Goal: Task Accomplishment & Management: Manage account settings

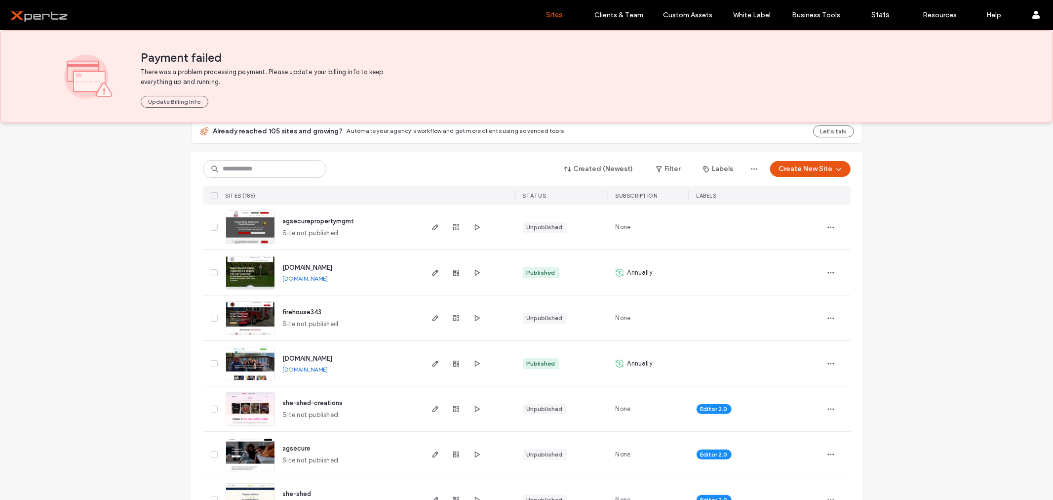
scroll to position [110, 0]
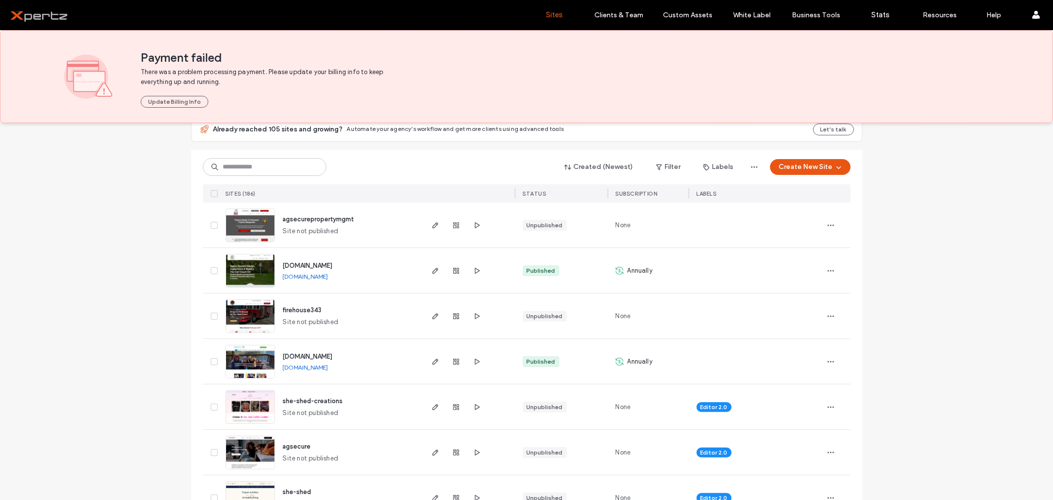
click at [239, 176] on div "Created (Newest) Filter Labels Create New Site SITES (186) STATUS SUBSCRIPTION …" at bounding box center [527, 176] width 648 height 53
click at [244, 165] on input at bounding box center [264, 167] width 123 height 18
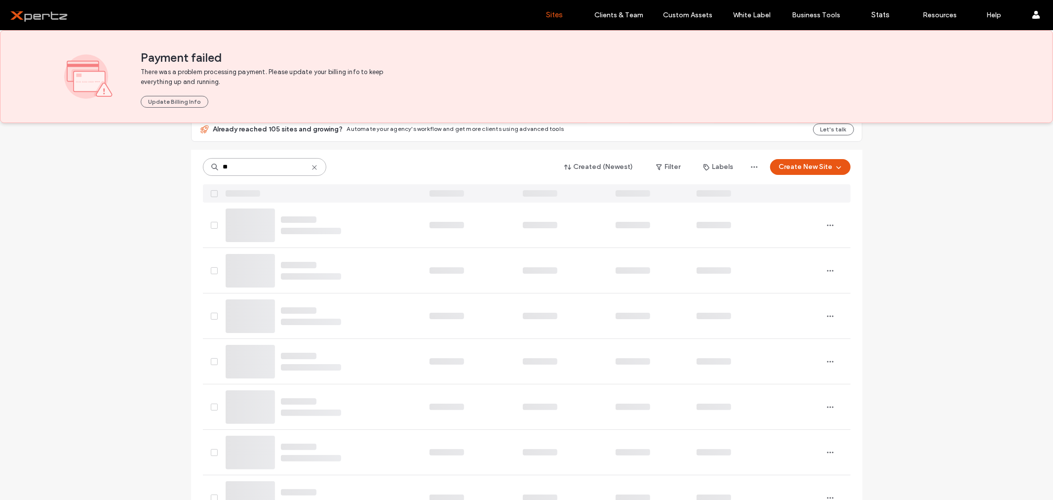
scroll to position [0, 0]
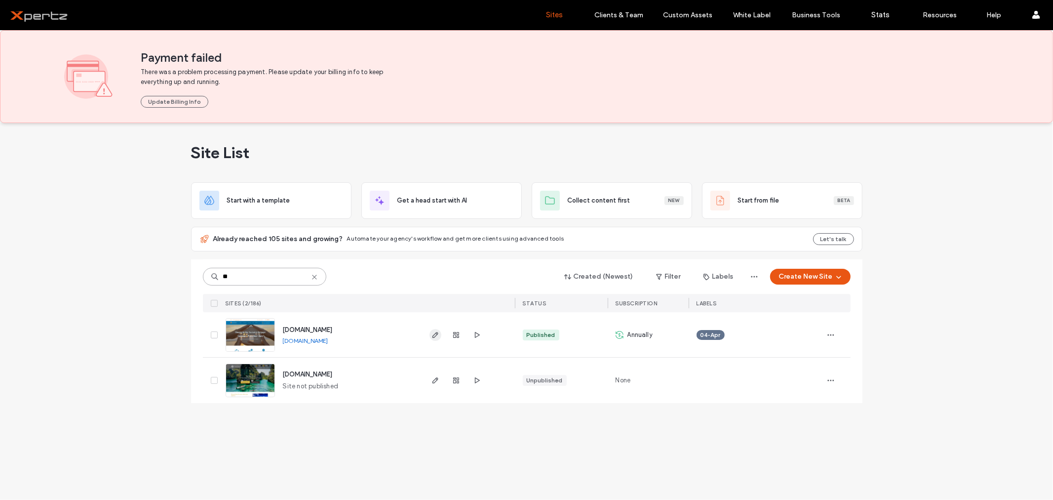
type input "**"
click at [436, 335] on icon "button" at bounding box center [436, 335] width 8 height 8
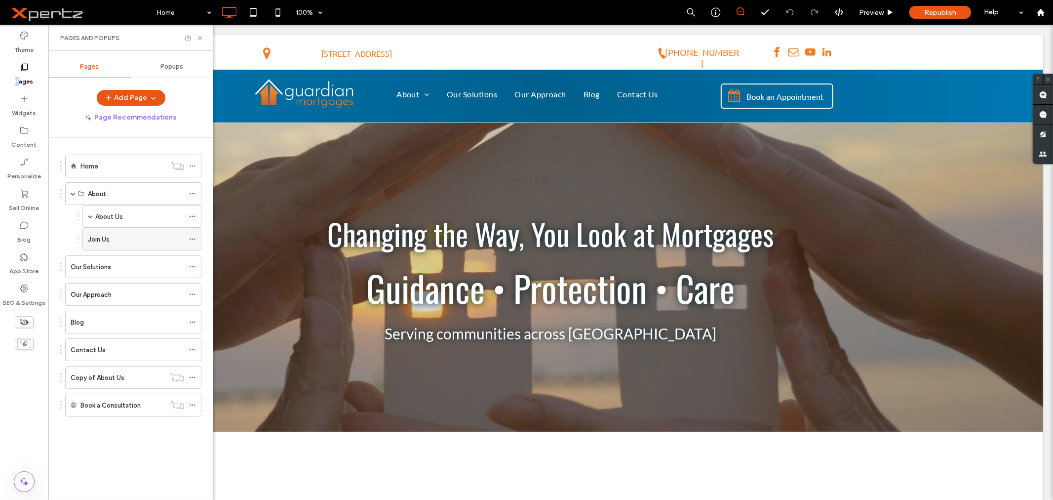
click at [119, 233] on div "Join Us" at bounding box center [136, 239] width 96 height 22
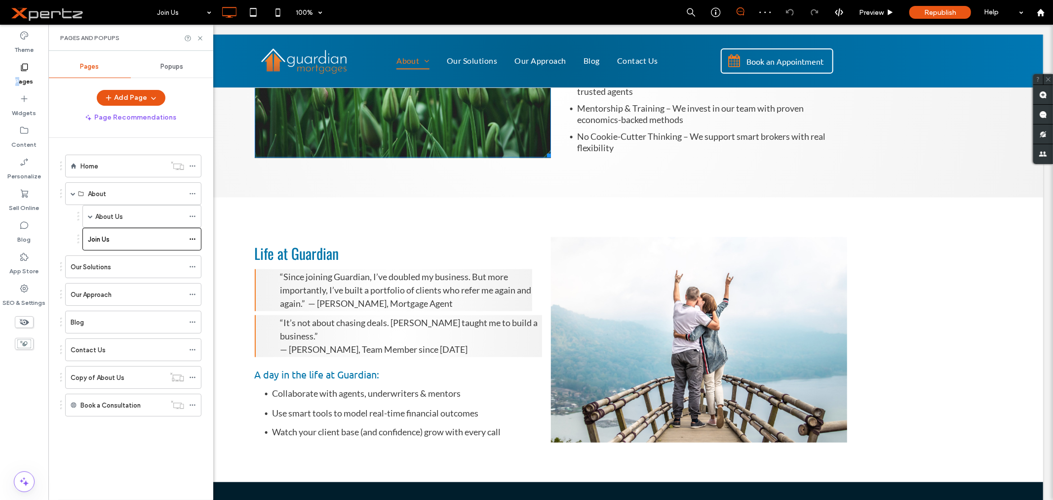
scroll to position [695, 0]
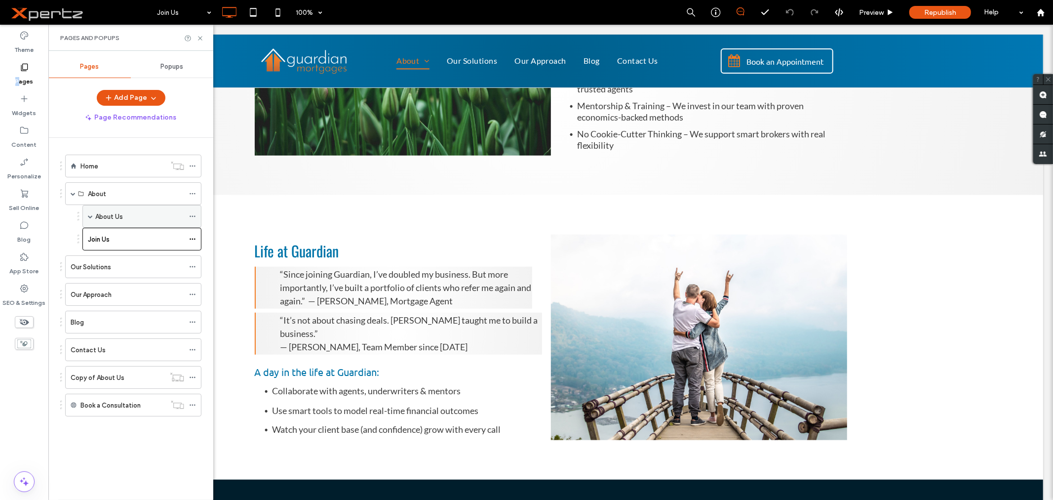
click at [91, 217] on span at bounding box center [90, 216] width 5 height 5
click at [136, 213] on div "About Us" at bounding box center [139, 216] width 89 height 10
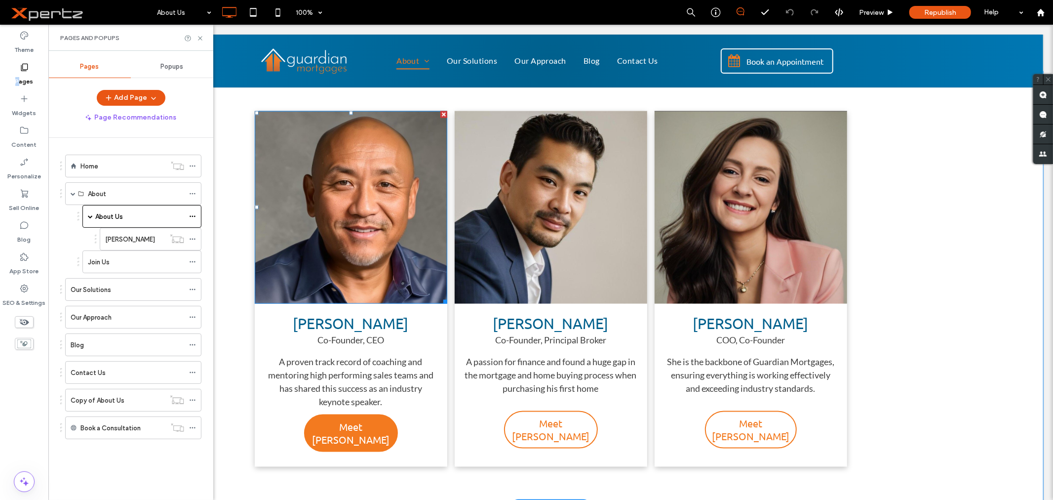
scroll to position [1115, 0]
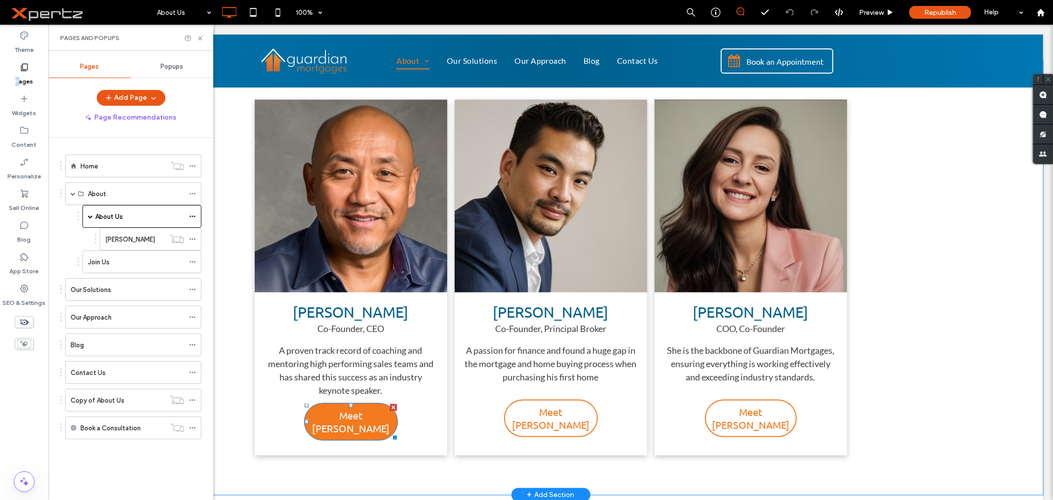
click at [357, 411] on span "Meet [PERSON_NAME]" at bounding box center [351, 421] width 92 height 26
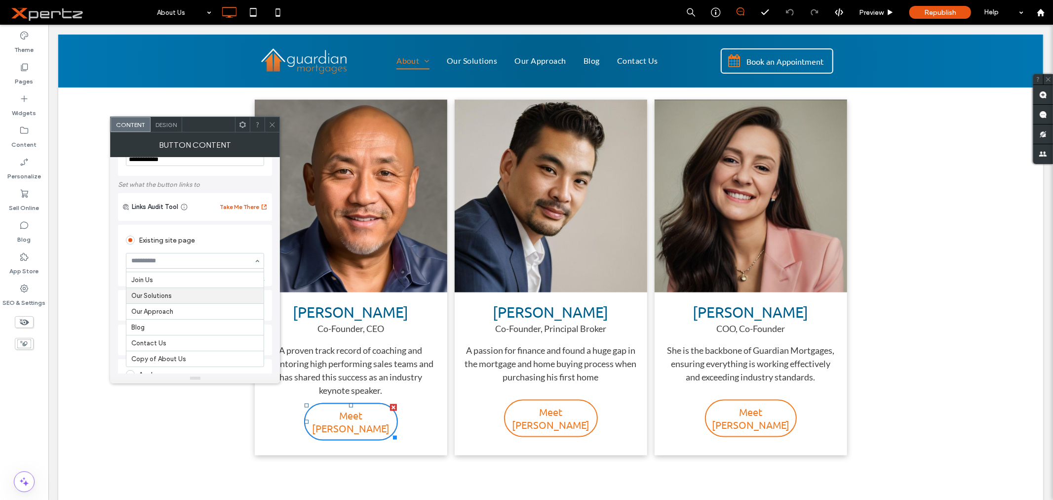
scroll to position [55, 0]
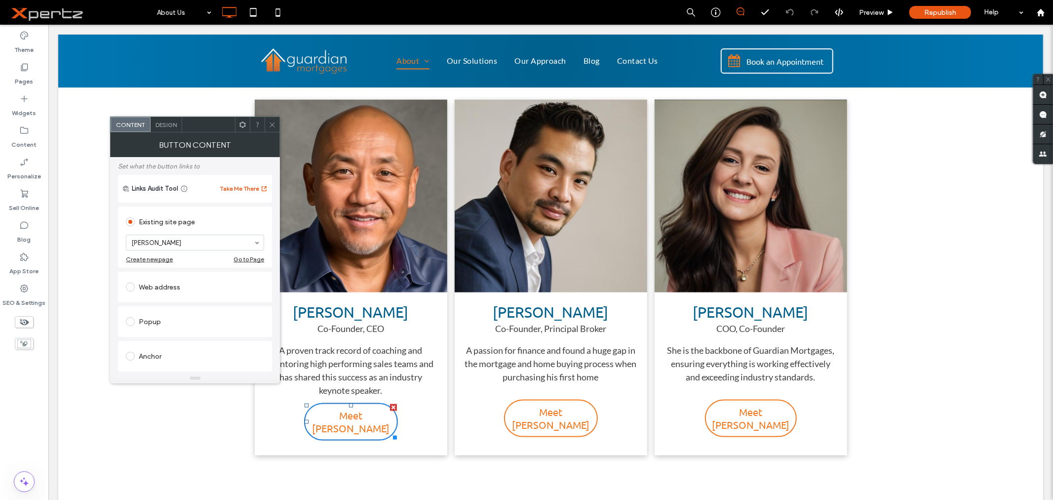
click at [276, 125] on icon at bounding box center [272, 124] width 7 height 7
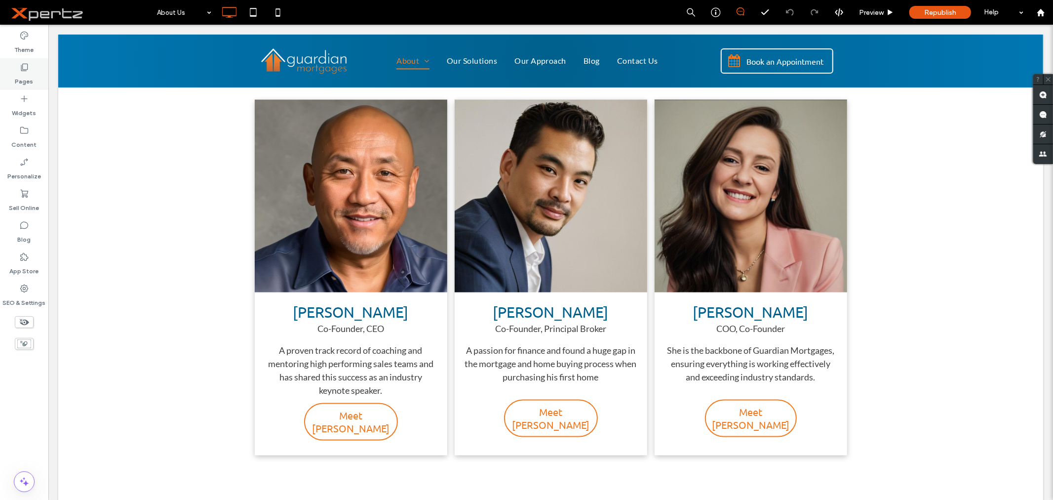
click at [11, 78] on div "Pages" at bounding box center [24, 74] width 48 height 32
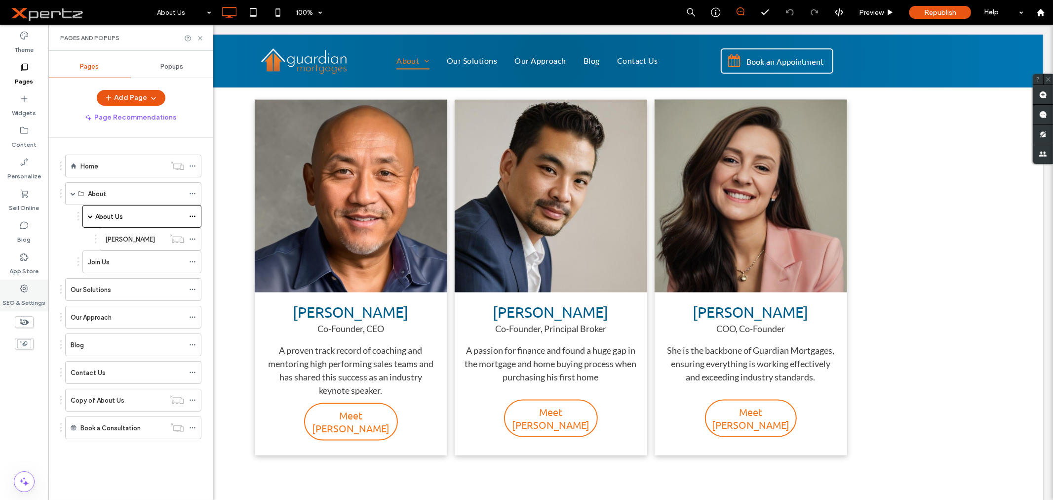
click at [20, 302] on label "SEO & Settings" at bounding box center [24, 300] width 43 height 14
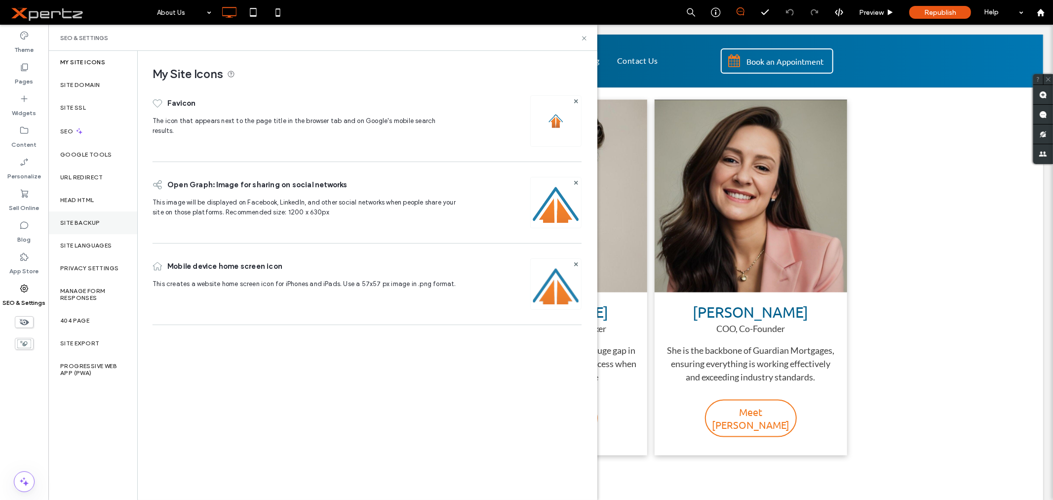
click at [73, 230] on div "Site Backup" at bounding box center [92, 222] width 89 height 23
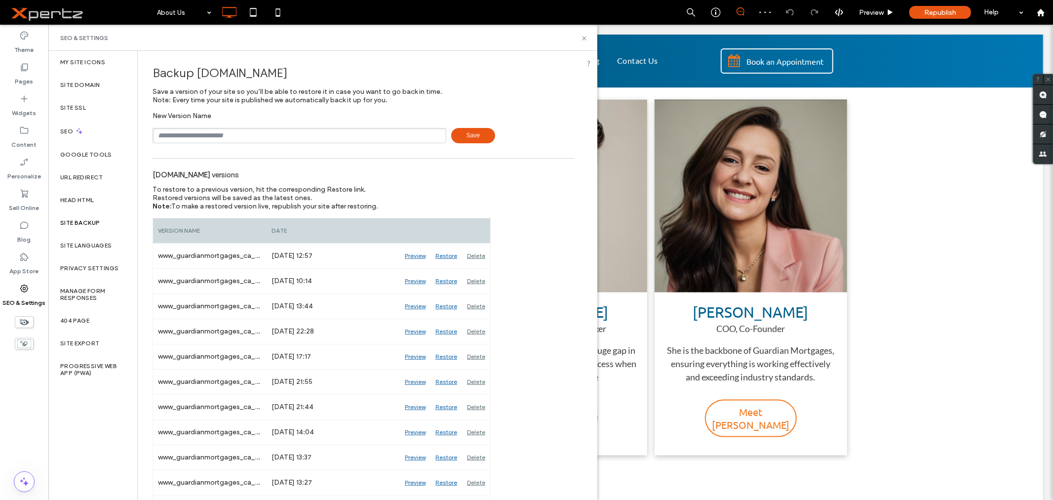
click at [292, 137] on input "text" at bounding box center [300, 135] width 294 height 15
type input "**********"
click at [464, 135] on span "Save" at bounding box center [473, 135] width 44 height 15
click at [421, 279] on div "Preview" at bounding box center [415, 281] width 31 height 25
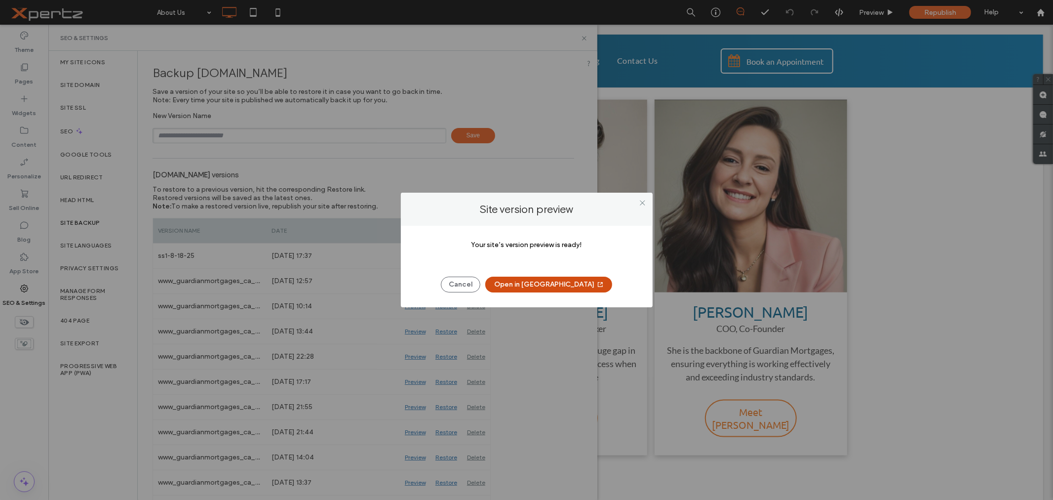
click at [533, 279] on button "Open in New Tab" at bounding box center [548, 285] width 127 height 16
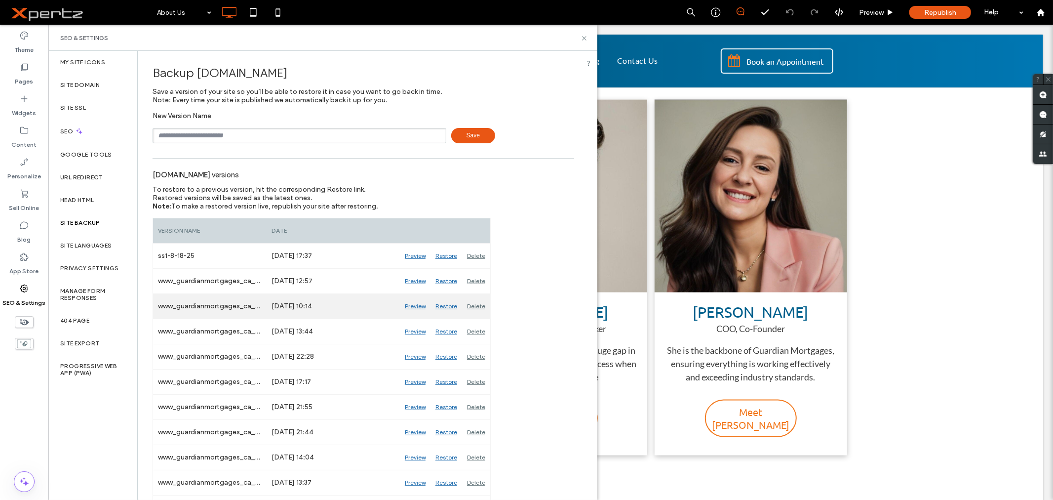
click at [421, 305] on div "Preview" at bounding box center [415, 306] width 31 height 25
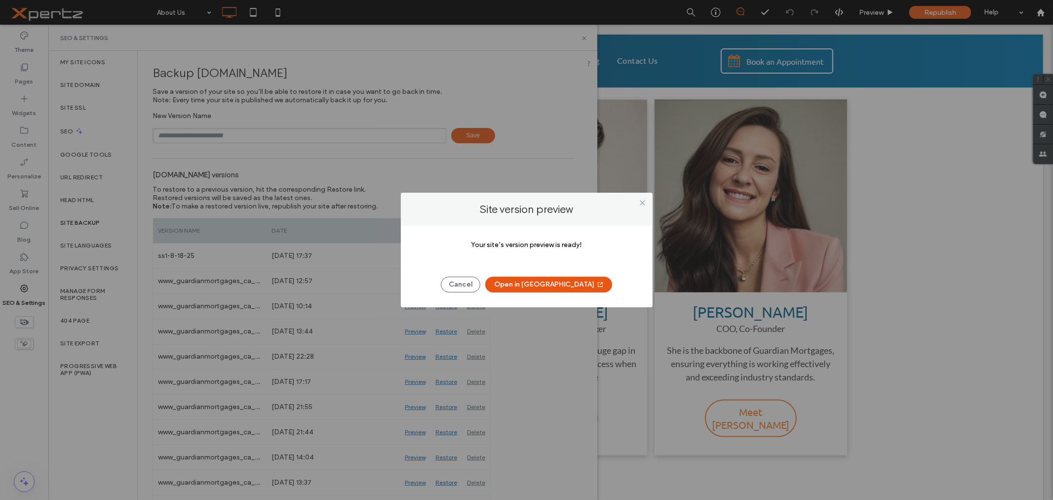
click at [516, 283] on button "Open in New Tab" at bounding box center [548, 285] width 127 height 16
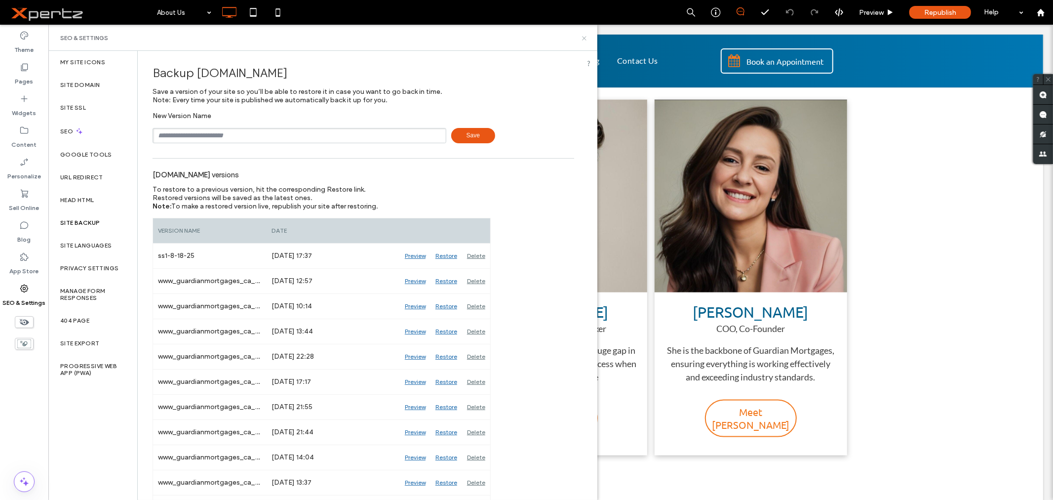
click at [583, 37] on use at bounding box center [584, 38] width 4 height 4
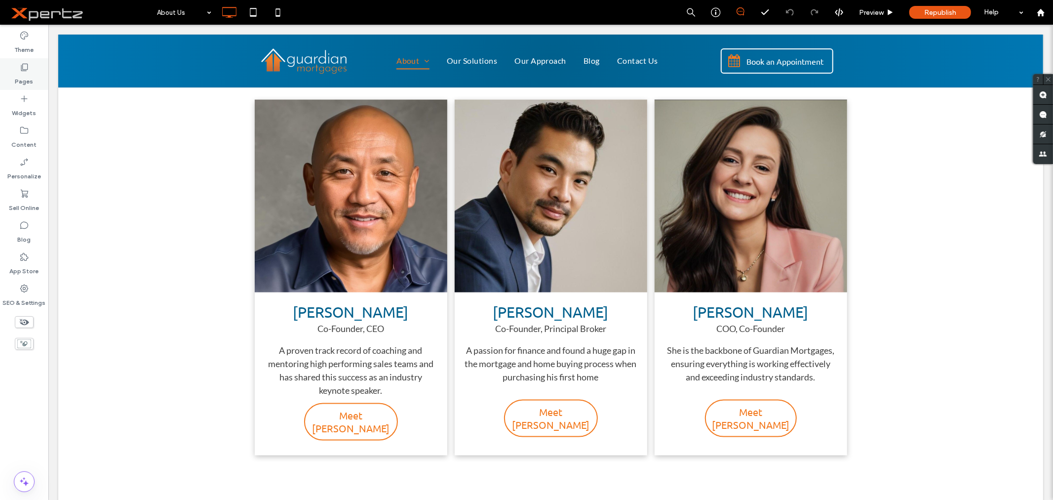
click at [27, 73] on label "Pages" at bounding box center [24, 79] width 18 height 14
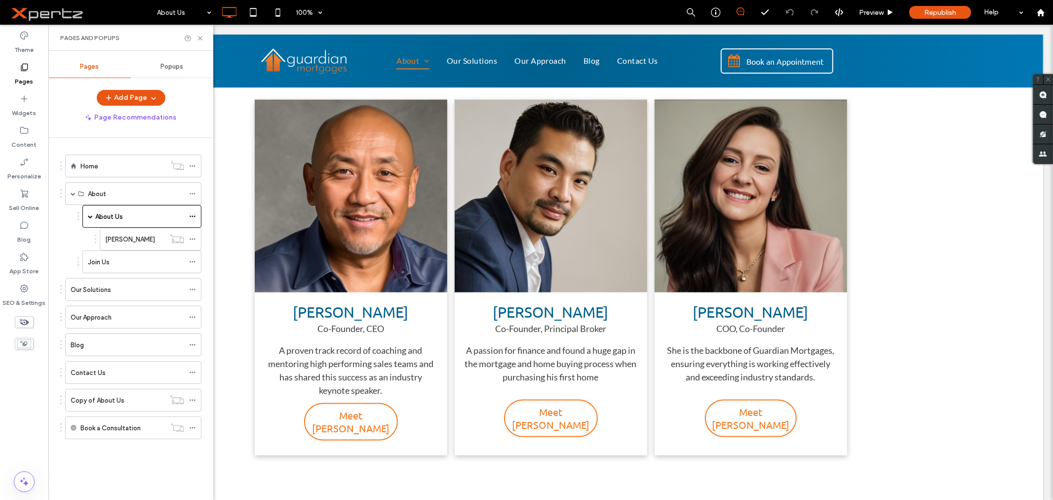
click at [176, 72] on div "Popups" at bounding box center [172, 67] width 82 height 22
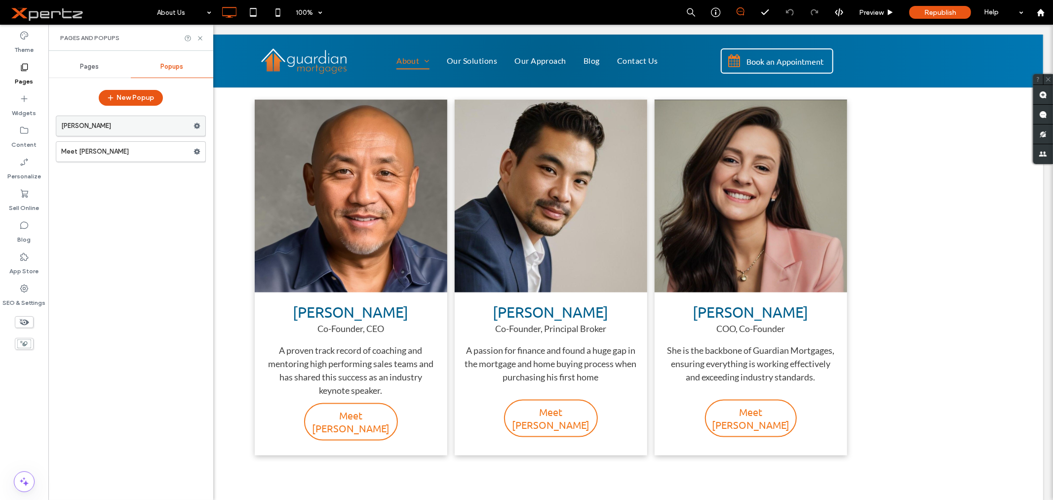
click at [114, 124] on label "Allen" at bounding box center [127, 126] width 132 height 20
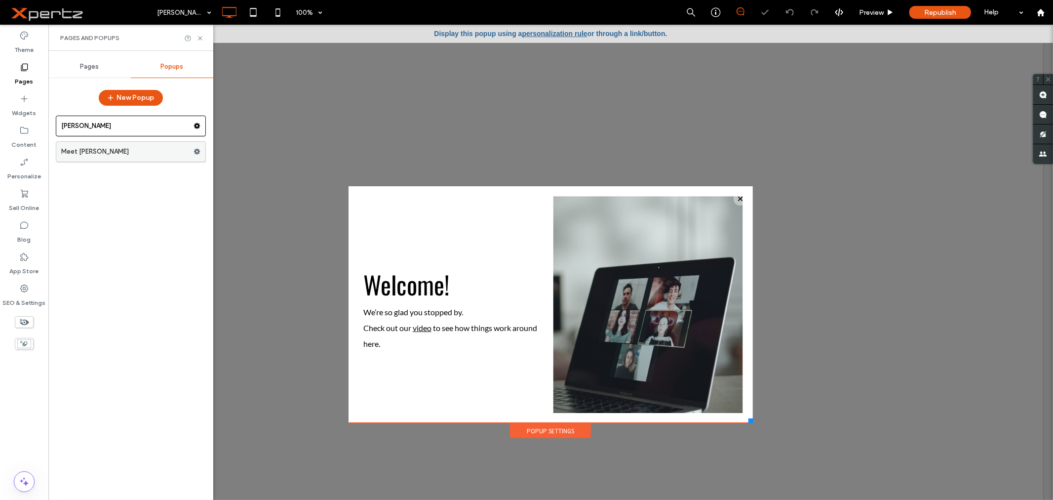
click at [109, 150] on label "Meet [PERSON_NAME]" at bounding box center [127, 152] width 132 height 20
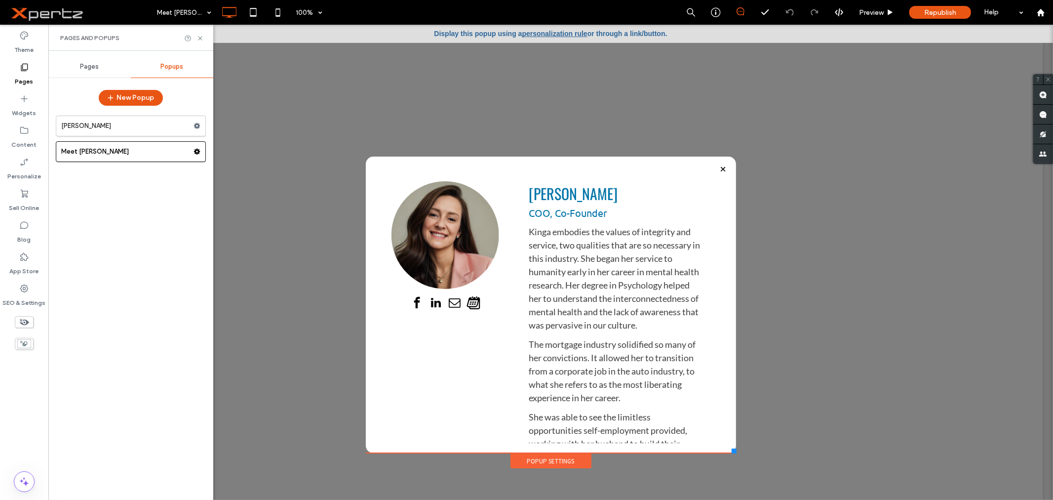
click at [126, 209] on div "Allen Meet Kinga" at bounding box center [131, 303] width 150 height 384
click at [105, 125] on label "Allen" at bounding box center [127, 126] width 132 height 20
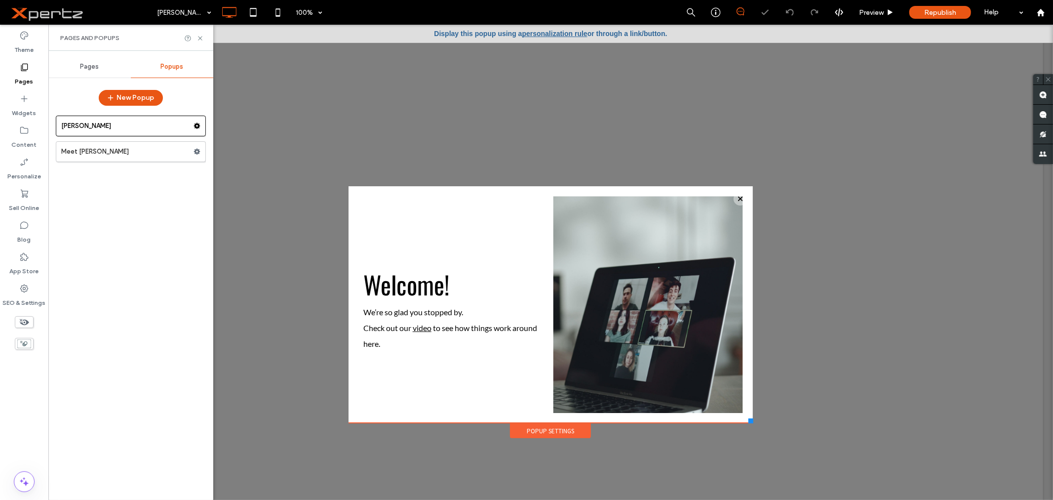
click at [103, 153] on label "Meet [PERSON_NAME]" at bounding box center [127, 152] width 132 height 20
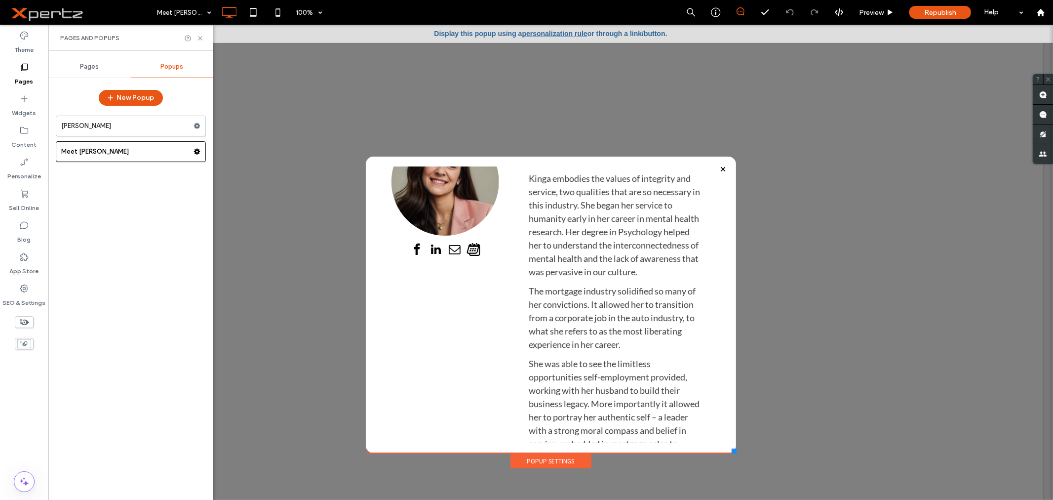
scroll to position [51, 0]
click at [94, 64] on span "Pages" at bounding box center [89, 67] width 19 height 8
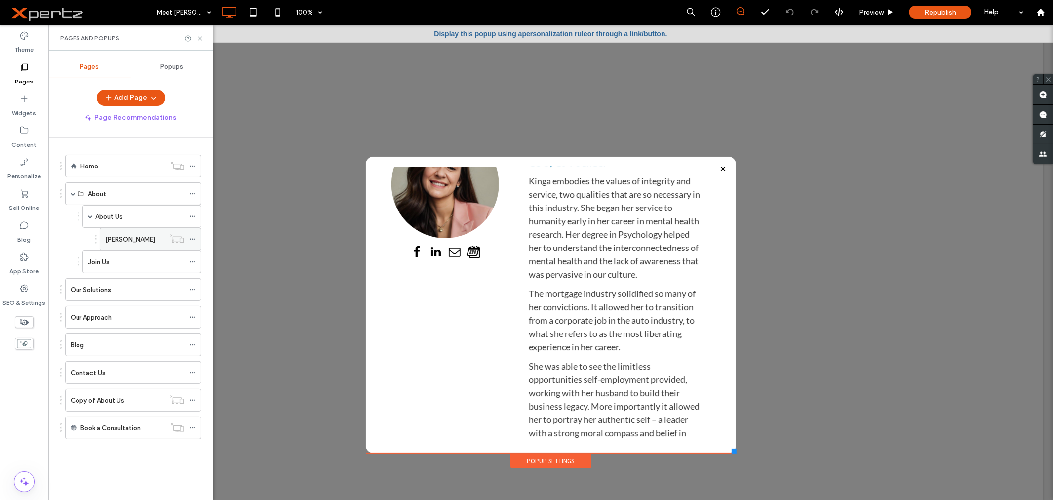
click at [194, 239] on icon at bounding box center [192, 239] width 7 height 7
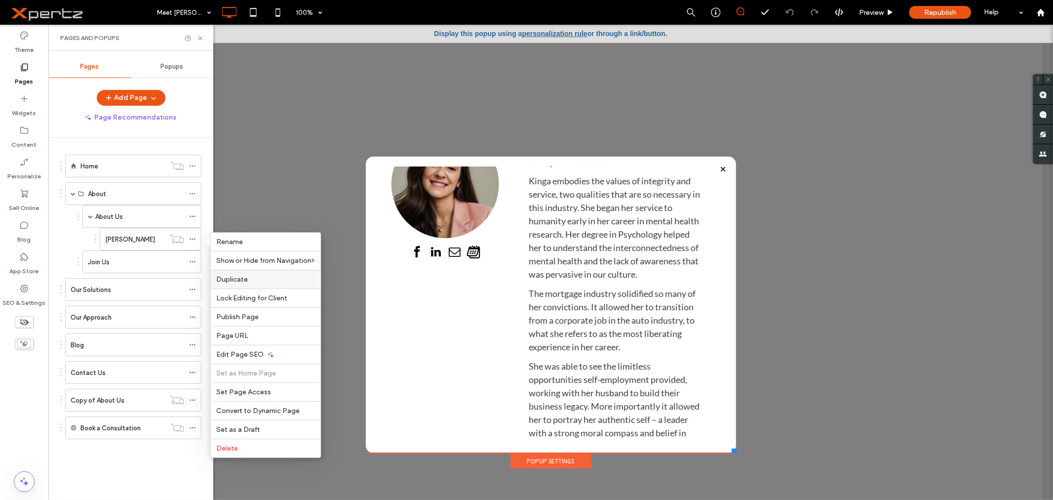
click at [235, 277] on span "Duplicate" at bounding box center [233, 279] width 32 height 8
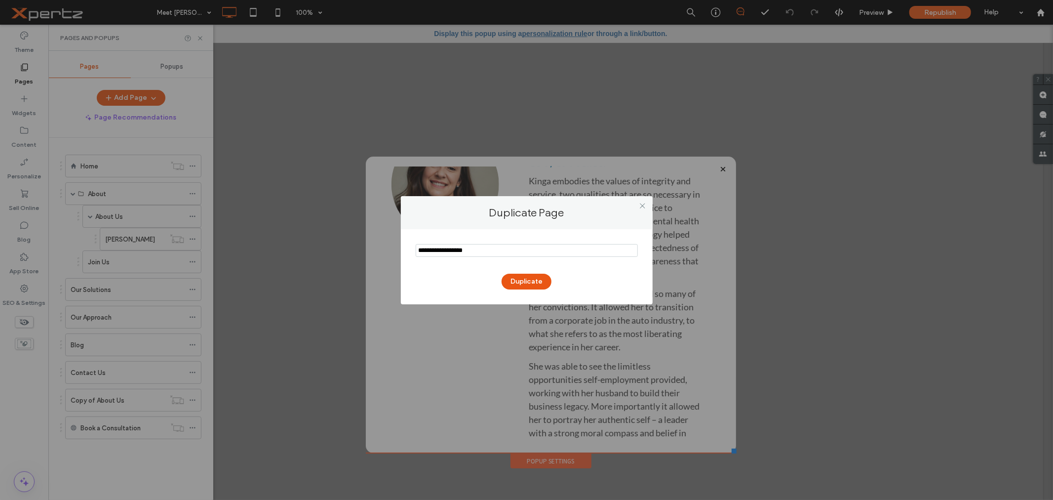
click at [491, 250] on input "notEmpty" at bounding box center [527, 250] width 222 height 13
click at [641, 205] on icon at bounding box center [642, 205] width 7 height 7
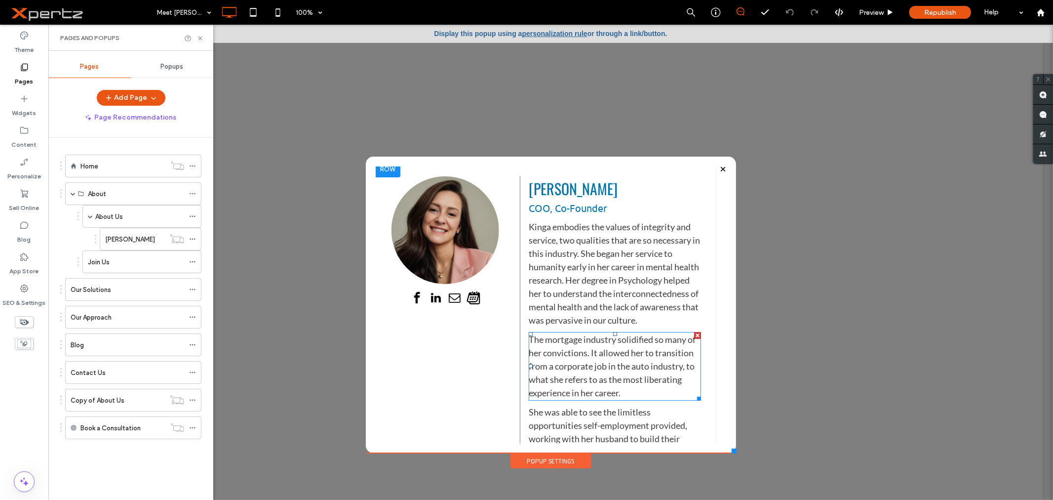
scroll to position [0, 0]
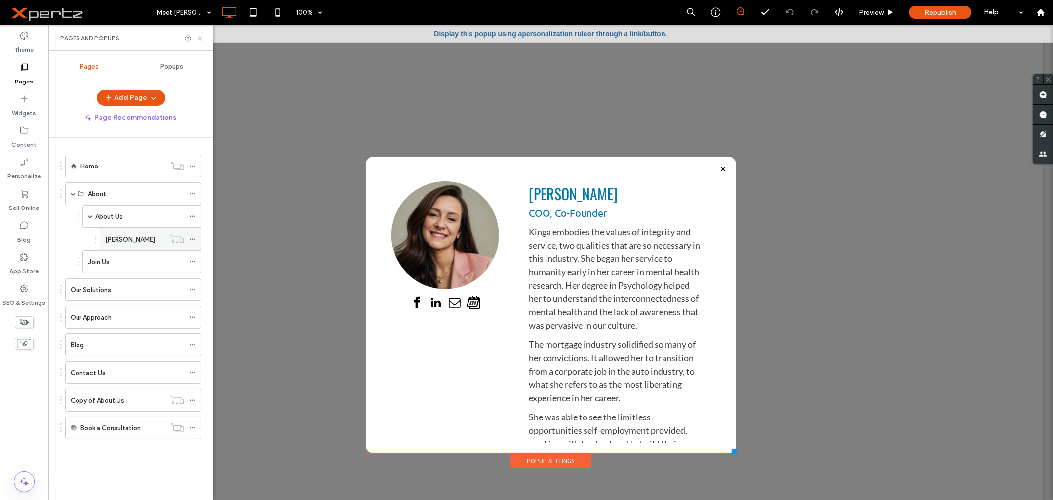
click at [195, 239] on use at bounding box center [192, 238] width 5 height 1
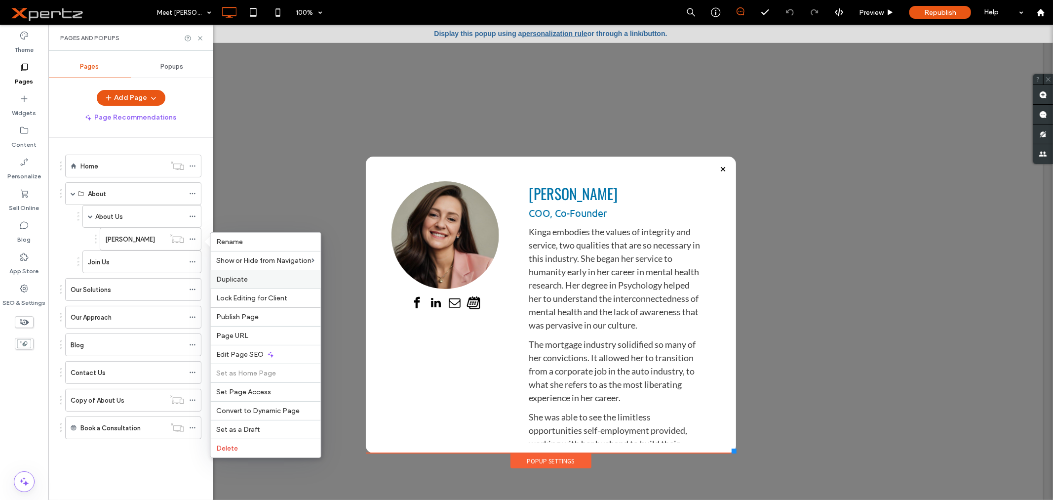
click at [234, 277] on span "Duplicate" at bounding box center [233, 279] width 32 height 8
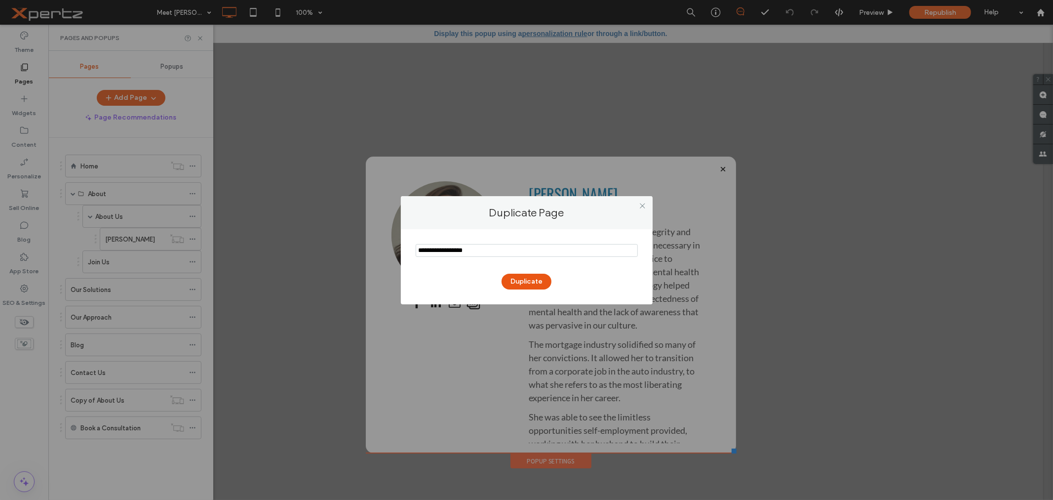
click at [456, 250] on input "notEmpty" at bounding box center [527, 250] width 222 height 13
click at [456, 251] on input "notEmpty" at bounding box center [527, 250] width 222 height 13
click at [458, 250] on input "notEmpty" at bounding box center [527, 250] width 222 height 13
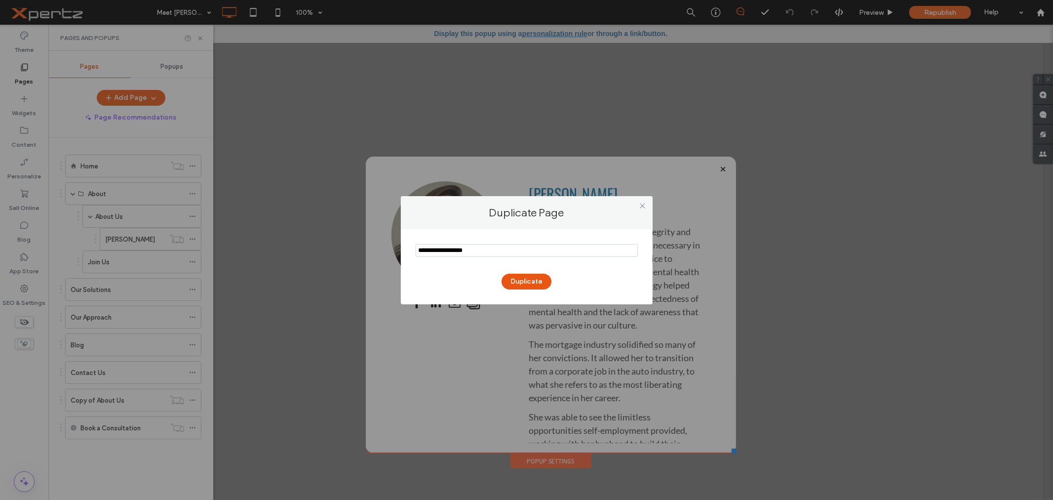
drag, startPoint x: 458, startPoint y: 250, endPoint x: 368, endPoint y: 255, distance: 90.5
click at [368, 255] on div "Duplicate Page Duplicate" at bounding box center [526, 250] width 1053 height 500
type input "**********"
click at [536, 279] on button "Duplicate" at bounding box center [527, 282] width 50 height 16
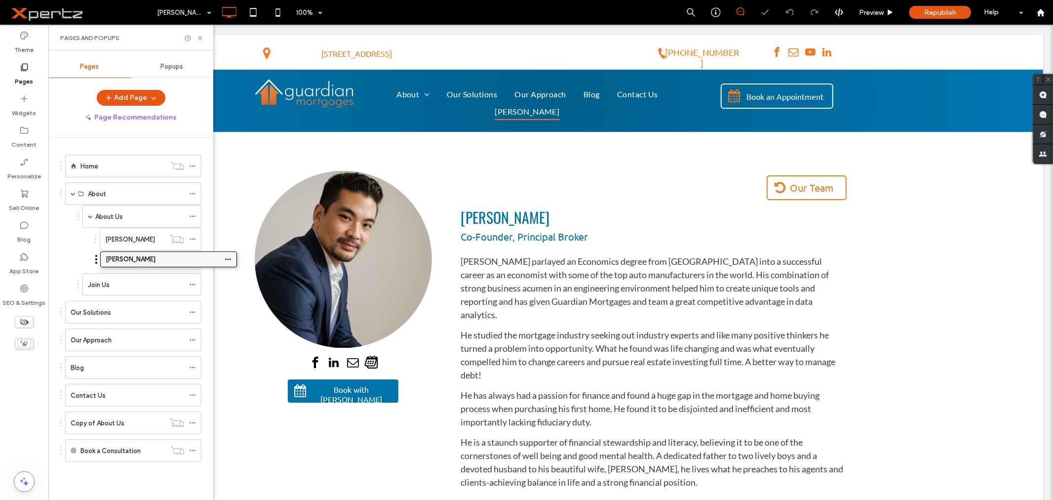
drag, startPoint x: 105, startPoint y: 452, endPoint x: 140, endPoint y: 258, distance: 197.2
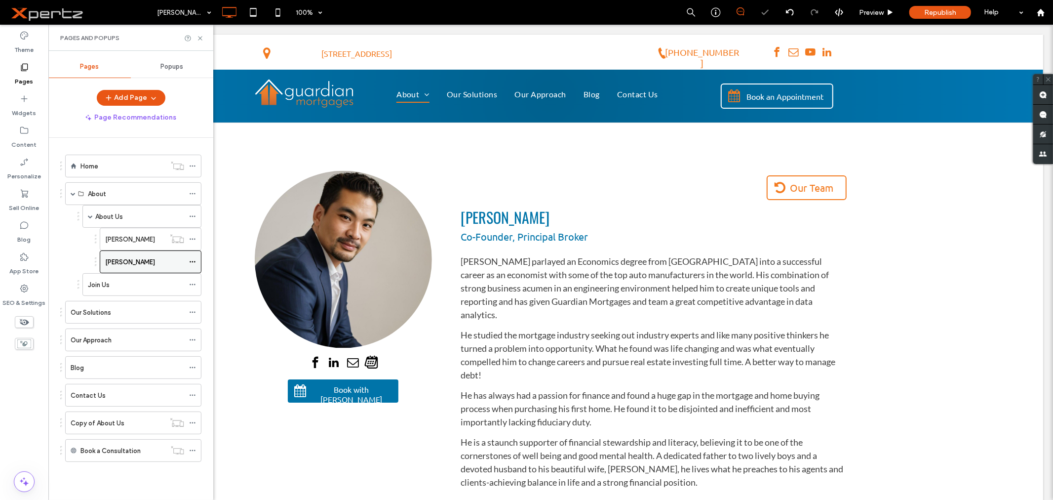
click at [191, 262] on icon at bounding box center [192, 261] width 7 height 7
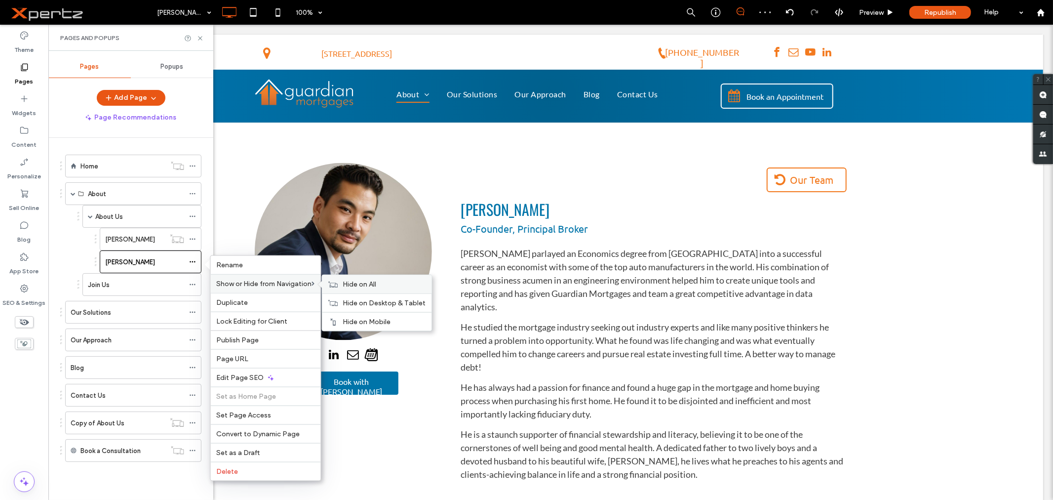
click at [372, 280] on span "Hide on All" at bounding box center [360, 284] width 34 height 8
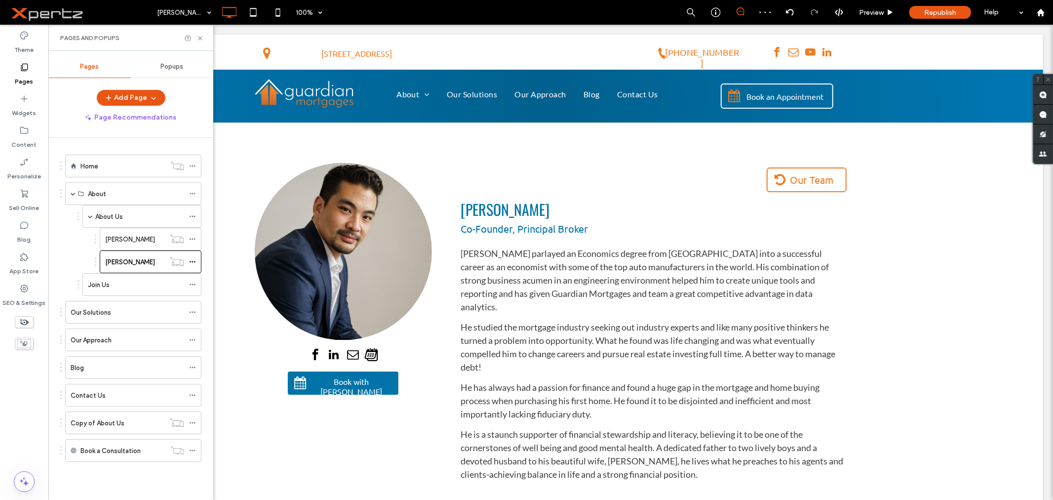
click at [81, 244] on div "Allen Chin Kinga Chin" at bounding box center [140, 250] width 124 height 45
click at [133, 218] on div "About Us" at bounding box center [139, 216] width 89 height 10
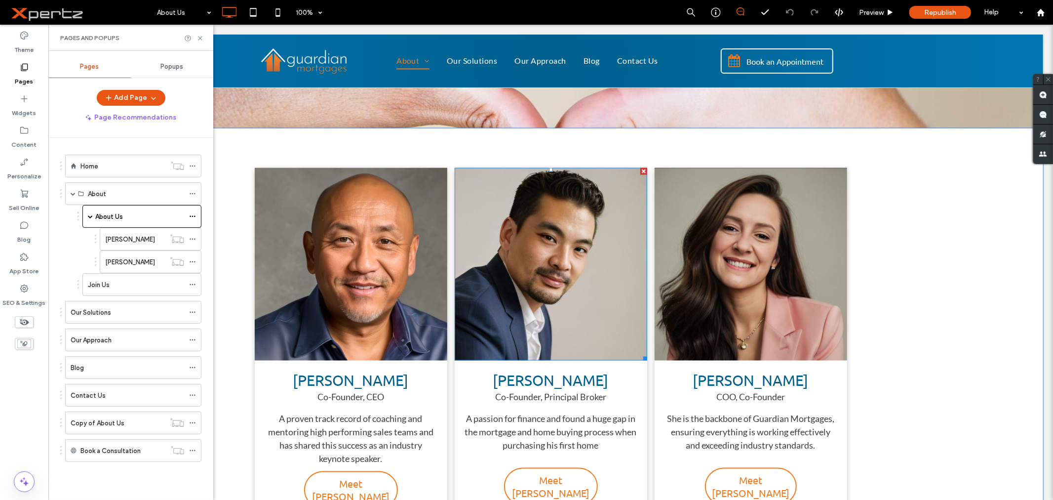
scroll to position [1042, 0]
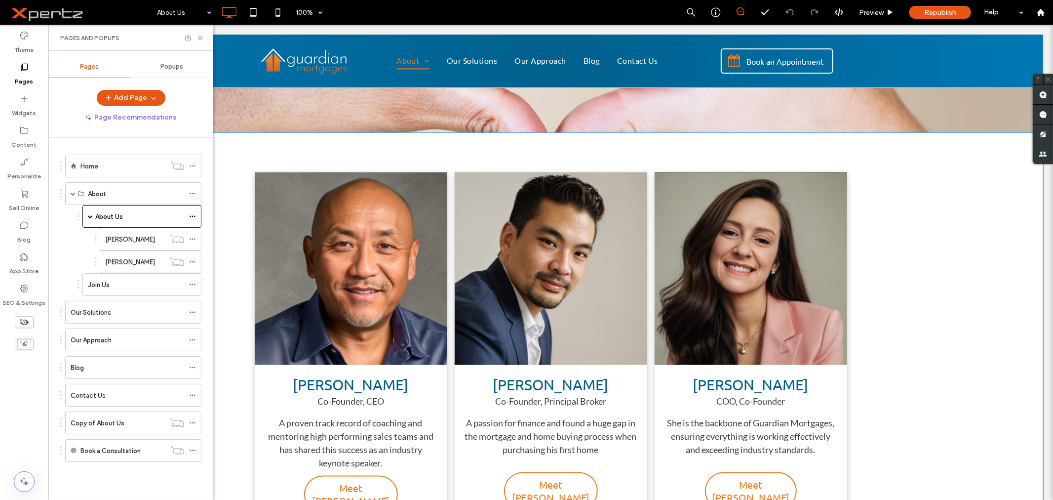
click at [241, 142] on div "Patrick Gill Co-Founder, CEO A proven track record of coaching and mentoring hi…" at bounding box center [550, 349] width 985 height 435
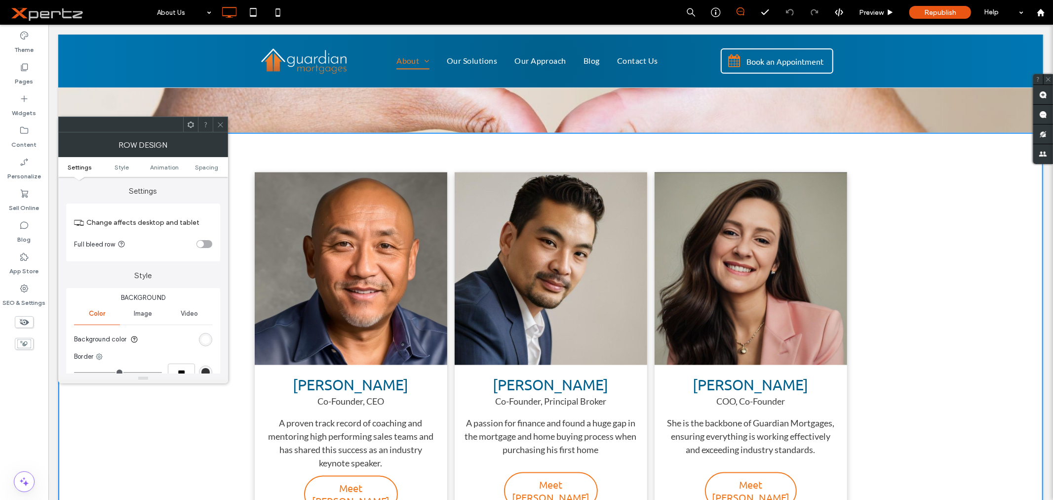
click at [219, 122] on icon at bounding box center [220, 124] width 7 height 7
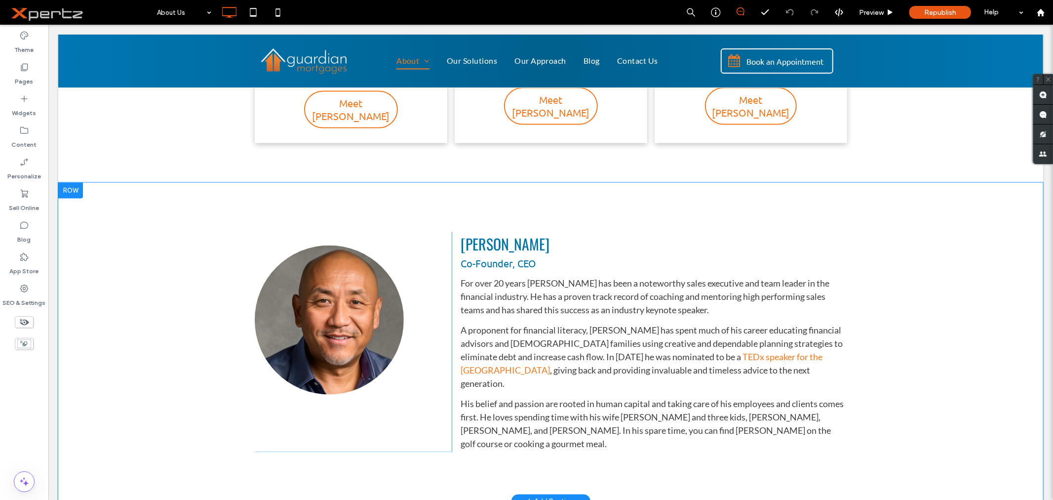
scroll to position [1444, 0]
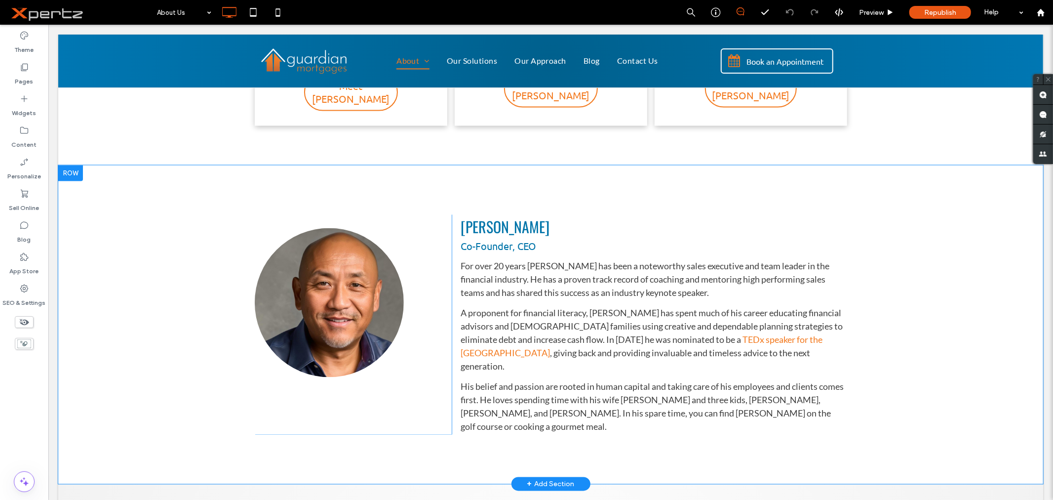
click at [70, 165] on div at bounding box center [70, 173] width 25 height 16
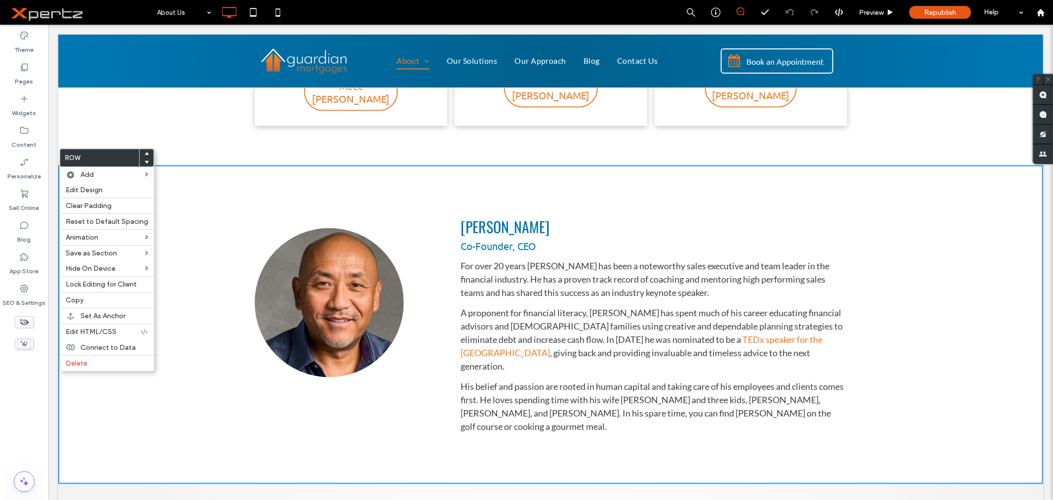
click at [303, 166] on div "Click To Paste Patrick Gill Co-Founder, CEO For over 20 years Patrick has been …" at bounding box center [550, 324] width 985 height 318
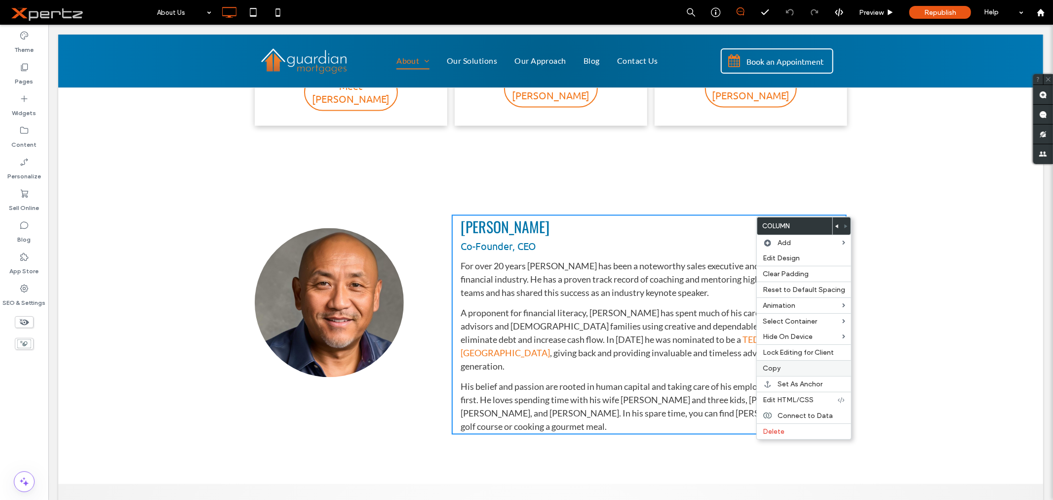
click at [767, 368] on span "Copy" at bounding box center [772, 368] width 18 height 8
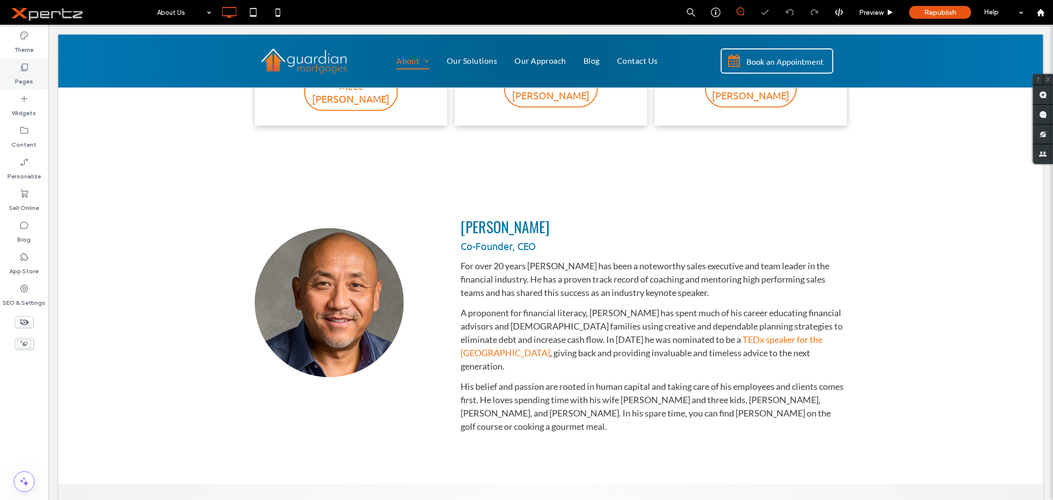
click at [31, 81] on label "Pages" at bounding box center [24, 79] width 18 height 14
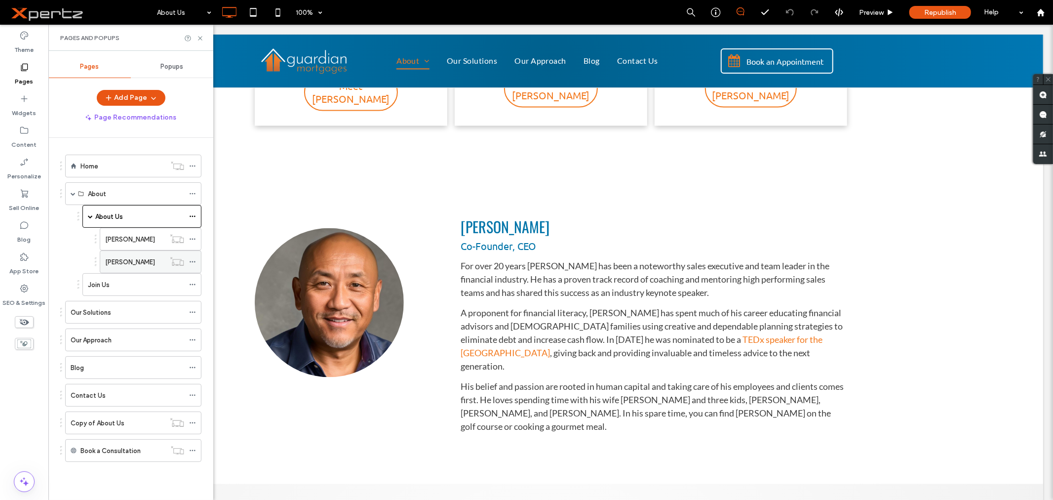
click at [196, 263] on icon at bounding box center [192, 261] width 7 height 7
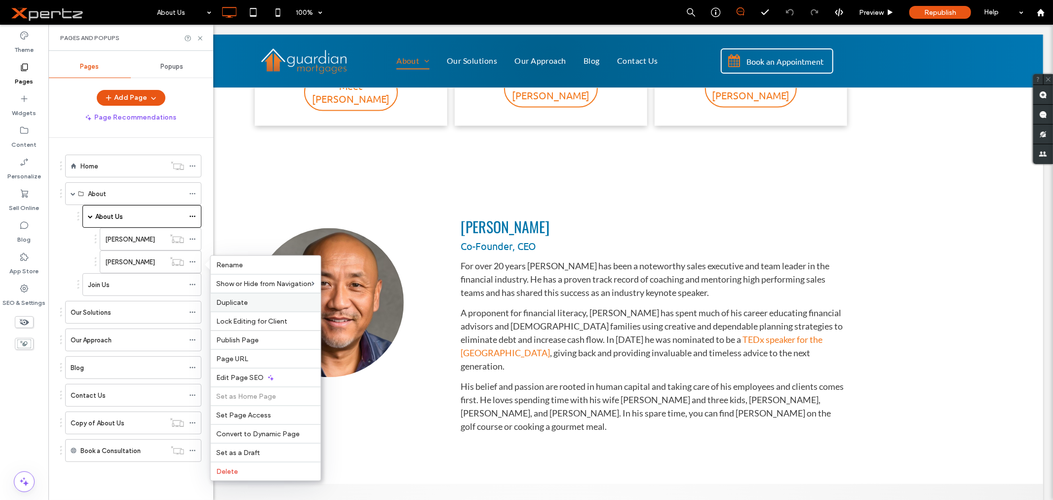
click at [234, 305] on span "Duplicate" at bounding box center [233, 302] width 32 height 8
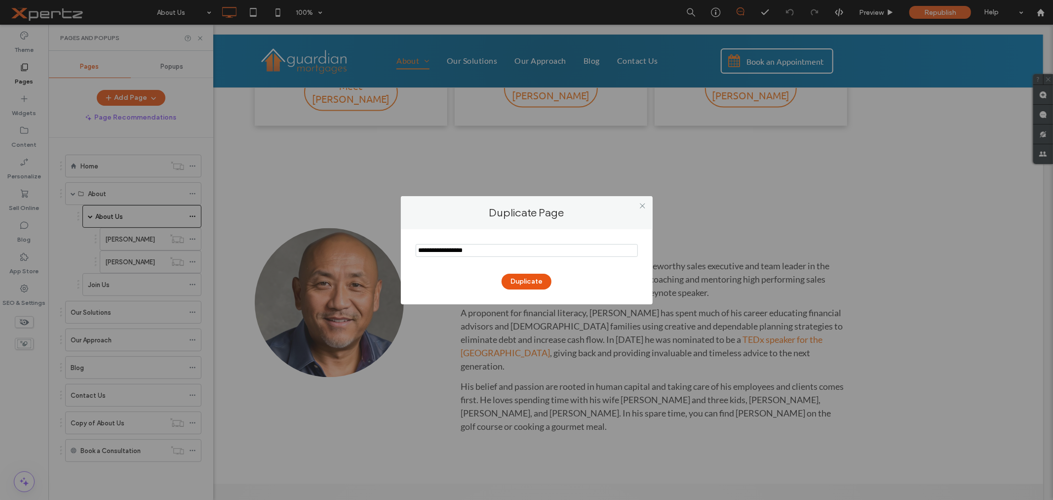
click at [470, 253] on input "notEmpty" at bounding box center [527, 250] width 222 height 13
type input "**********"
click at [524, 279] on button "Duplicate" at bounding box center [527, 282] width 50 height 16
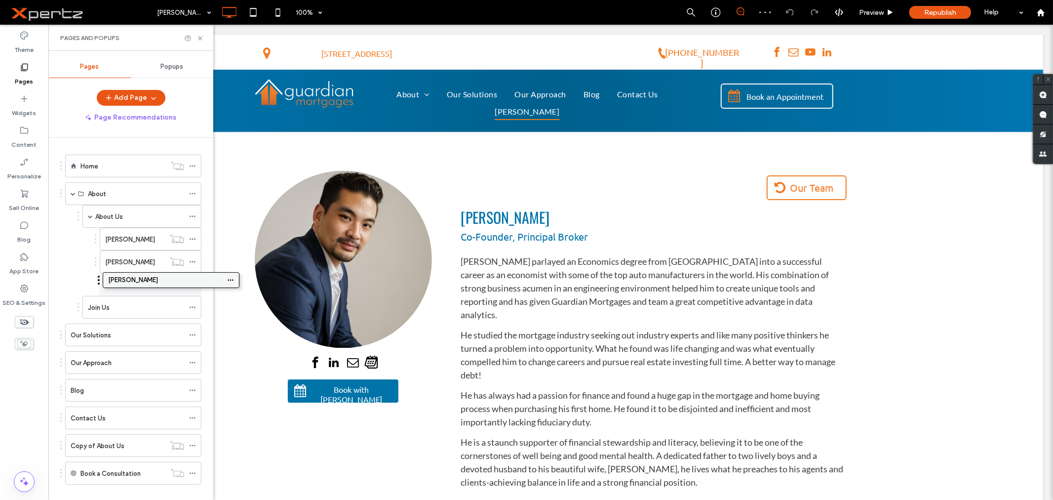
drag, startPoint x: 101, startPoint y: 426, endPoint x: 115, endPoint y: 280, distance: 145.8
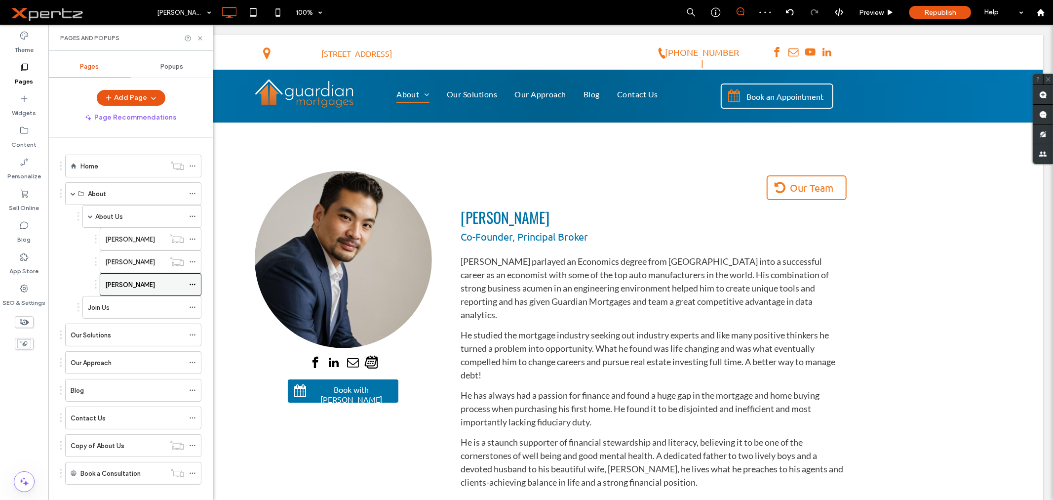
click at [194, 284] on icon at bounding box center [192, 284] width 7 height 7
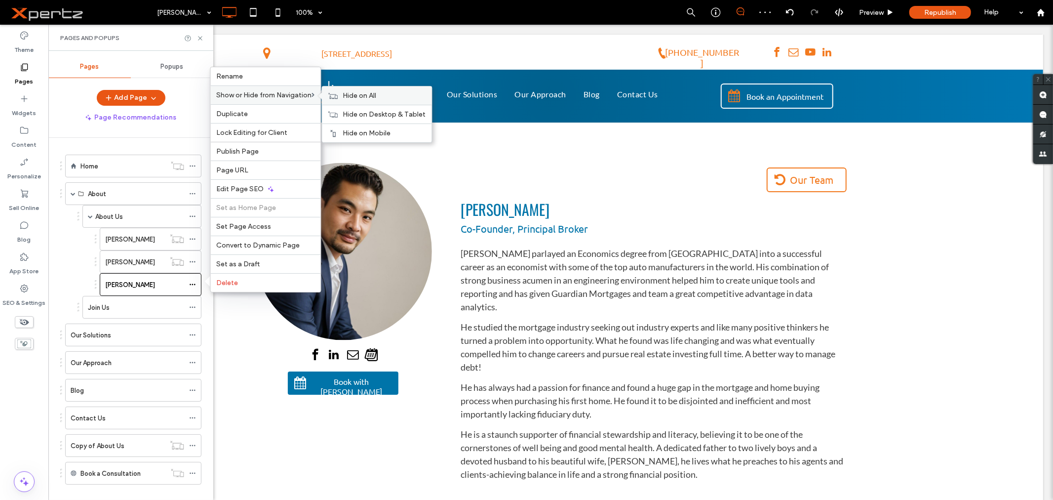
click at [365, 95] on span "Hide on All" at bounding box center [360, 95] width 34 height 8
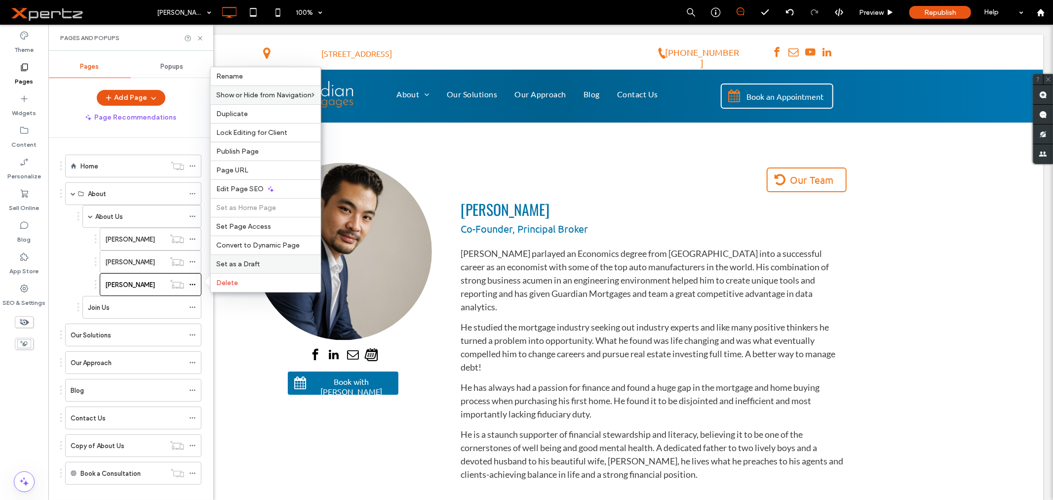
click at [238, 263] on span "Set as a Draft" at bounding box center [238, 264] width 43 height 8
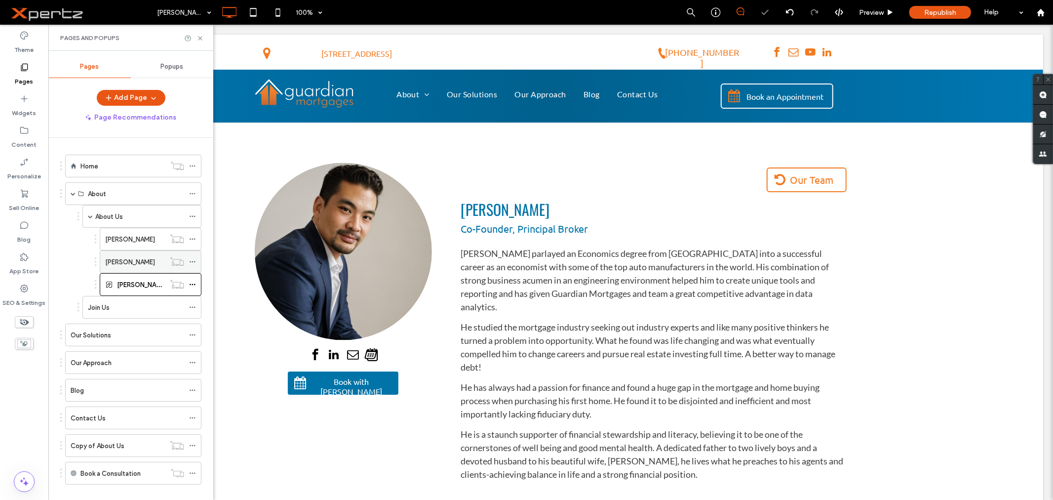
click at [194, 263] on icon at bounding box center [192, 261] width 7 height 7
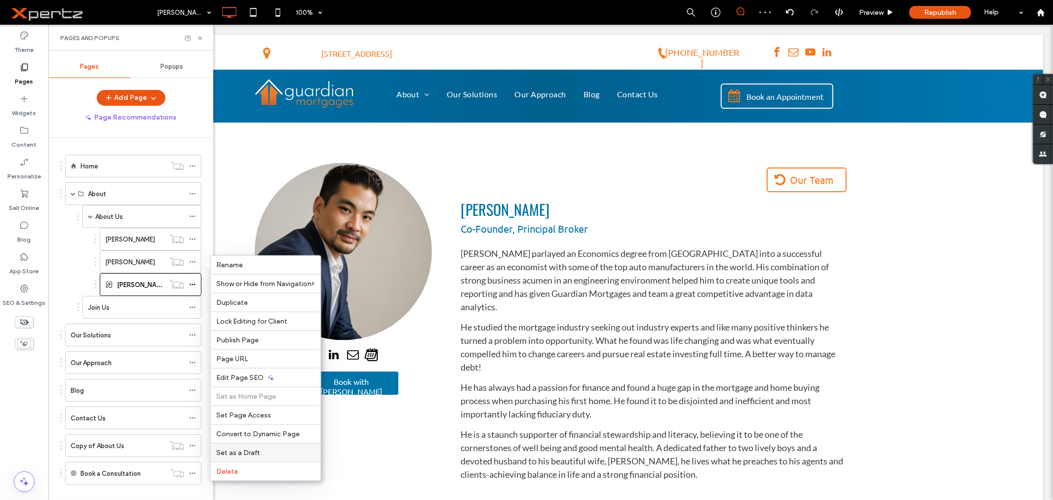
click at [258, 448] on span "Set as a Draft" at bounding box center [238, 452] width 43 height 8
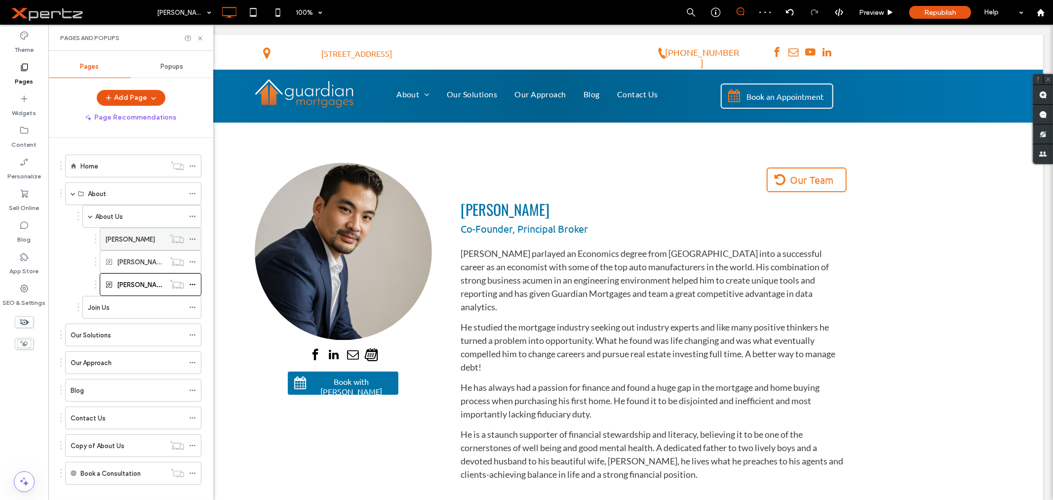
click at [193, 236] on icon at bounding box center [192, 239] width 7 height 7
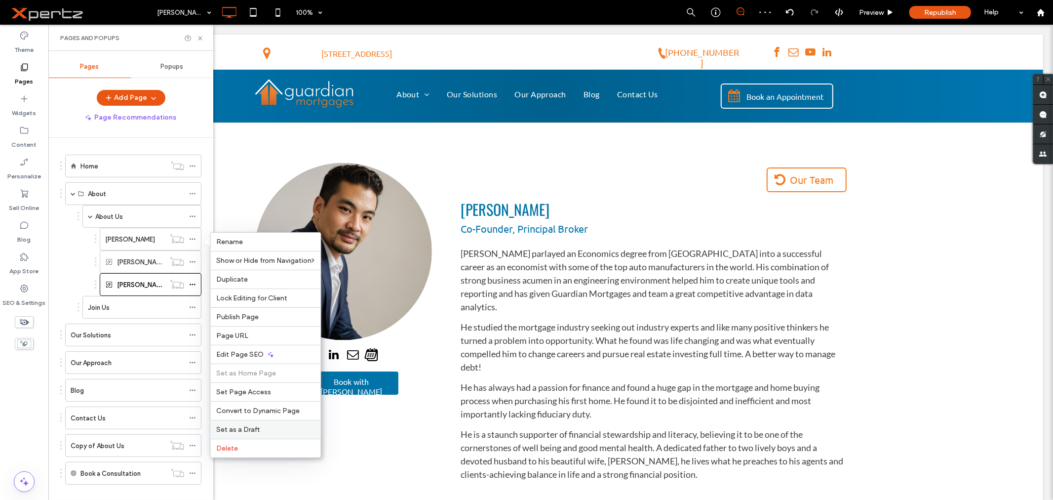
click at [254, 427] on span "Set as a Draft" at bounding box center [238, 429] width 43 height 8
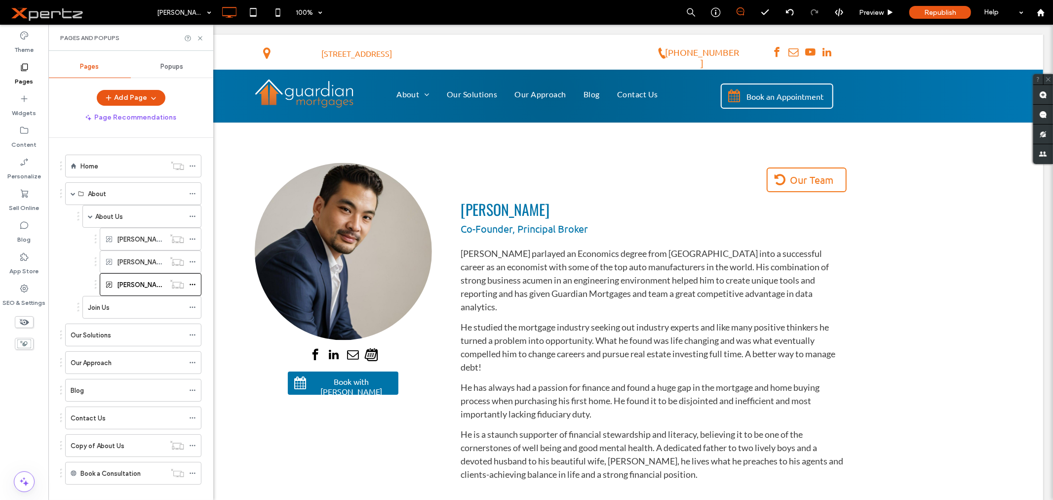
click at [164, 68] on span "Popups" at bounding box center [172, 67] width 23 height 8
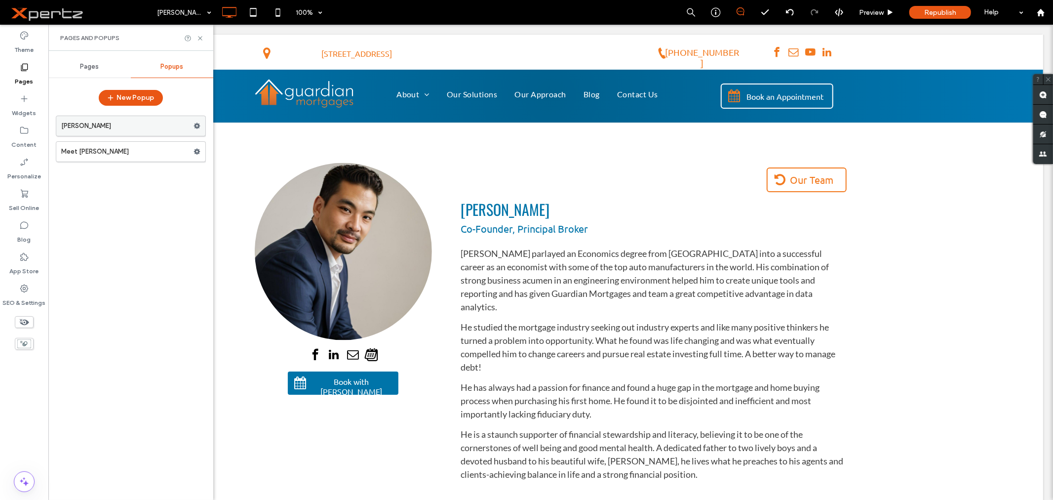
click at [152, 127] on label "Allen" at bounding box center [127, 126] width 132 height 20
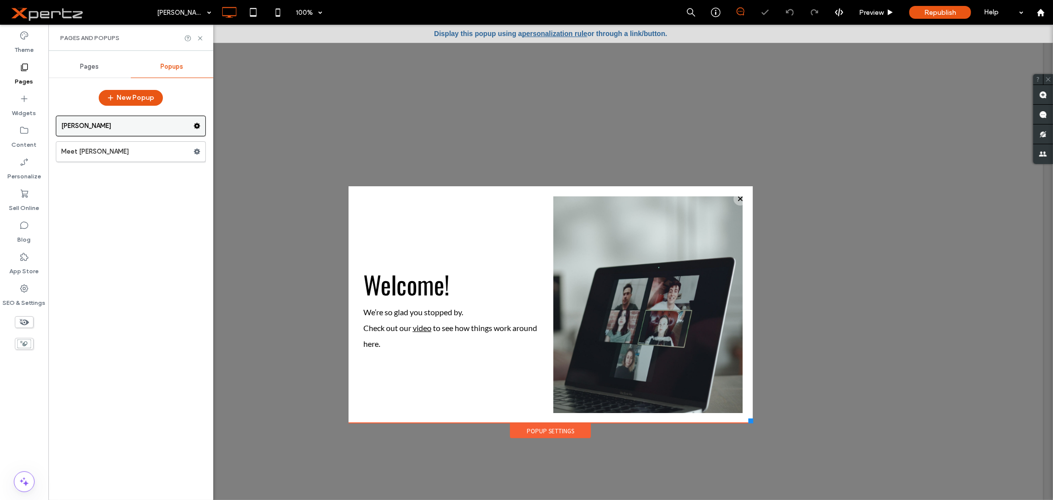
click at [196, 127] on use at bounding box center [197, 126] width 6 height 6
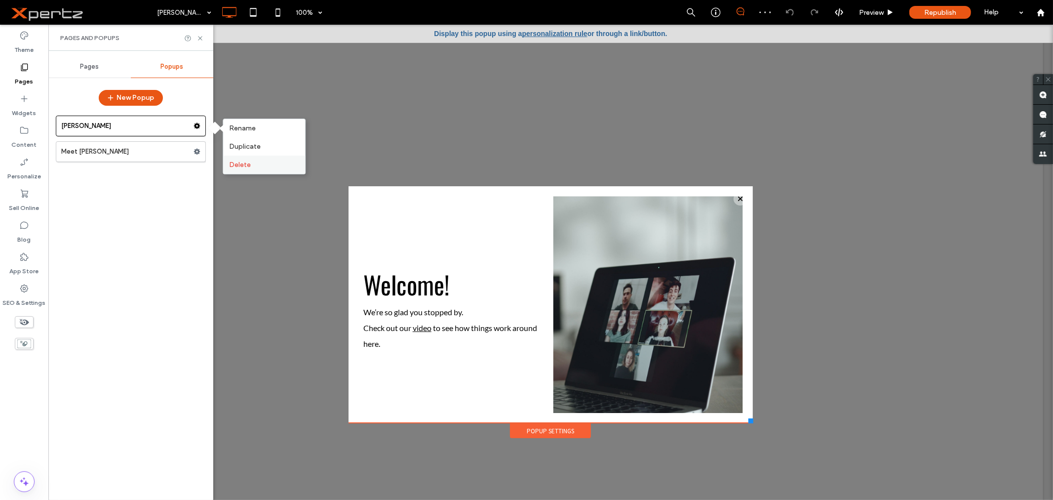
click at [240, 160] on span "Delete" at bounding box center [240, 164] width 22 height 8
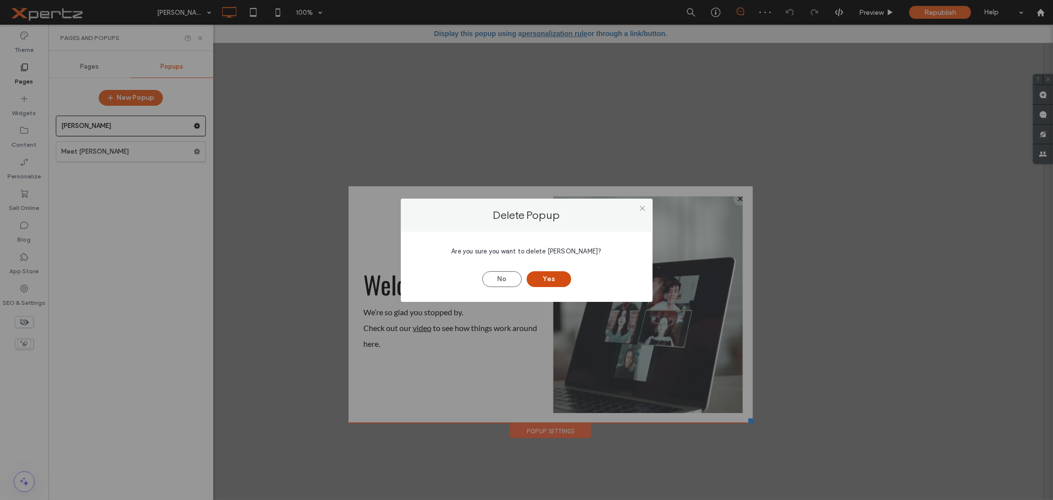
click at [557, 280] on button "Yes" at bounding box center [549, 279] width 44 height 16
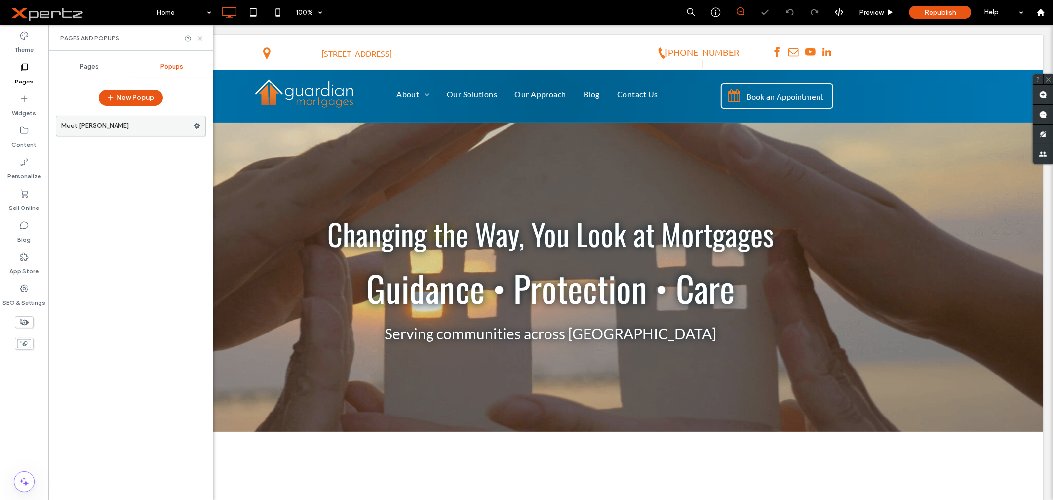
click at [197, 127] on use at bounding box center [197, 126] width 6 height 6
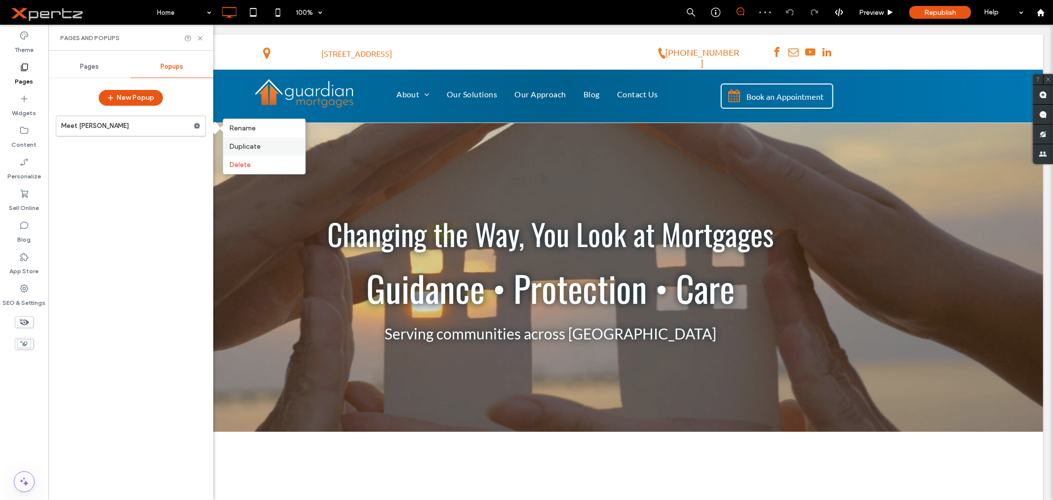
click at [242, 143] on span "Duplicate" at bounding box center [245, 146] width 32 height 8
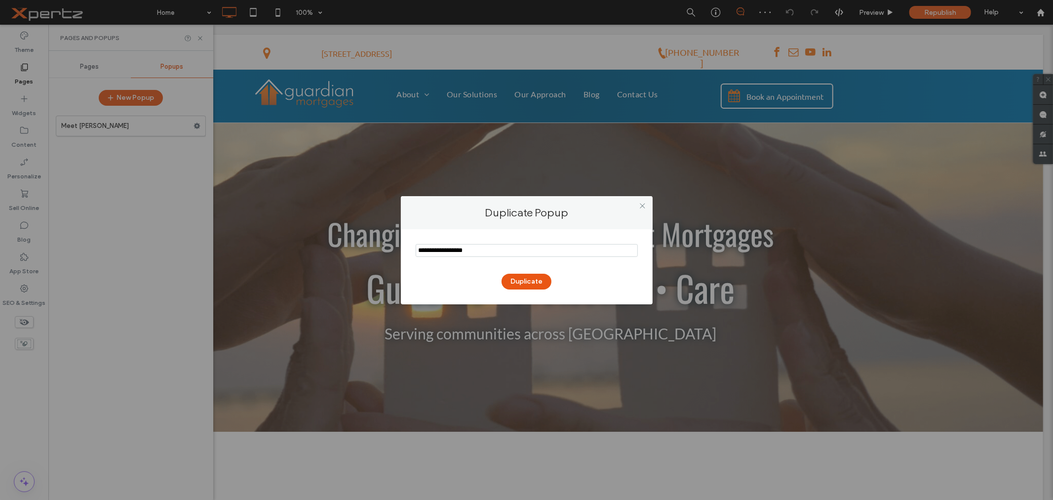
click at [486, 252] on input "notEmpty" at bounding box center [527, 250] width 222 height 13
click at [455, 253] on input "notEmpty" at bounding box center [527, 250] width 222 height 13
drag, startPoint x: 482, startPoint y: 249, endPoint x: 397, endPoint y: 250, distance: 85.4
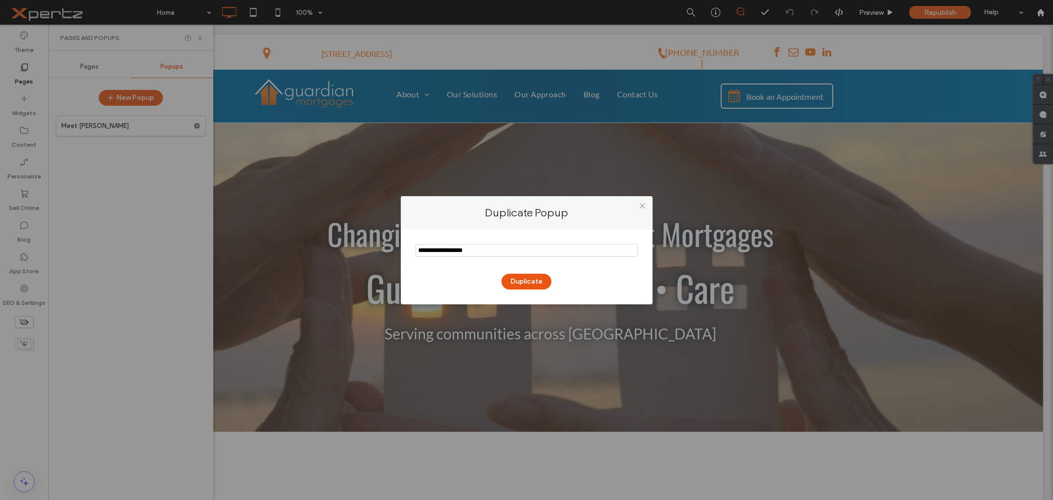
click at [397, 250] on div "Duplicate Popup Duplicate" at bounding box center [526, 250] width 1053 height 500
click at [444, 252] on input "notEmpty" at bounding box center [527, 250] width 222 height 13
drag, startPoint x: 445, startPoint y: 252, endPoint x: 373, endPoint y: 252, distance: 72.1
click at [373, 252] on div "Duplicate Popup Duplicate" at bounding box center [526, 250] width 1053 height 500
click at [511, 255] on input "notEmpty" at bounding box center [527, 250] width 222 height 13
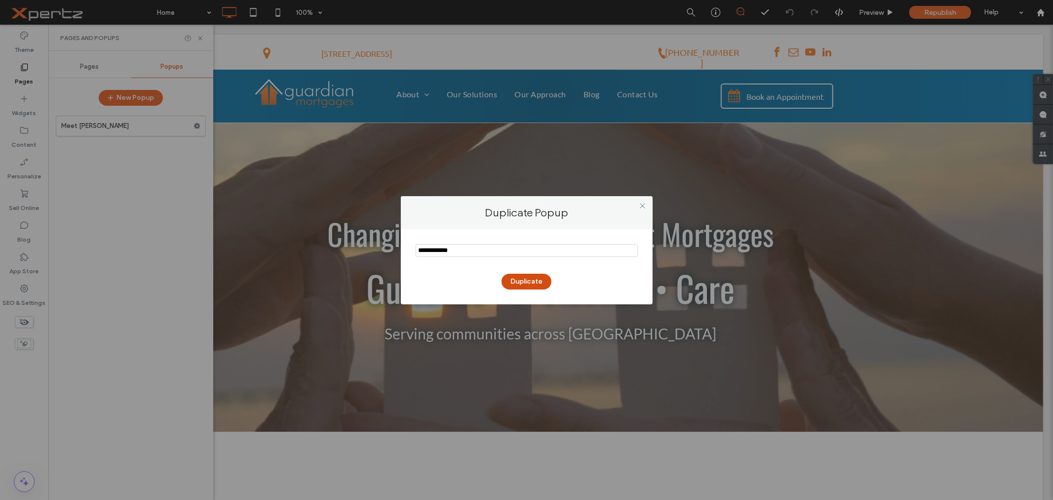
type input "**********"
click at [523, 278] on button "Duplicate" at bounding box center [527, 282] width 50 height 16
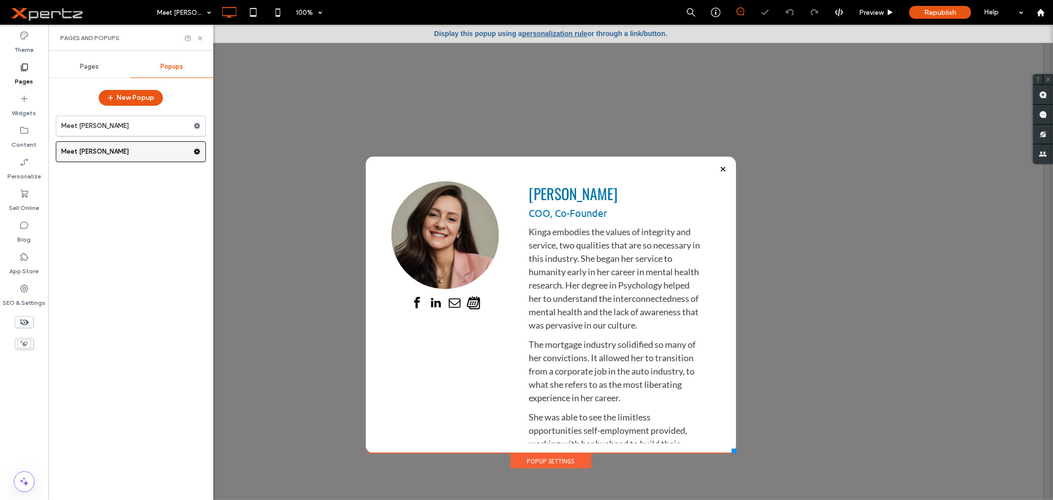
click at [199, 151] on use at bounding box center [197, 152] width 6 height 6
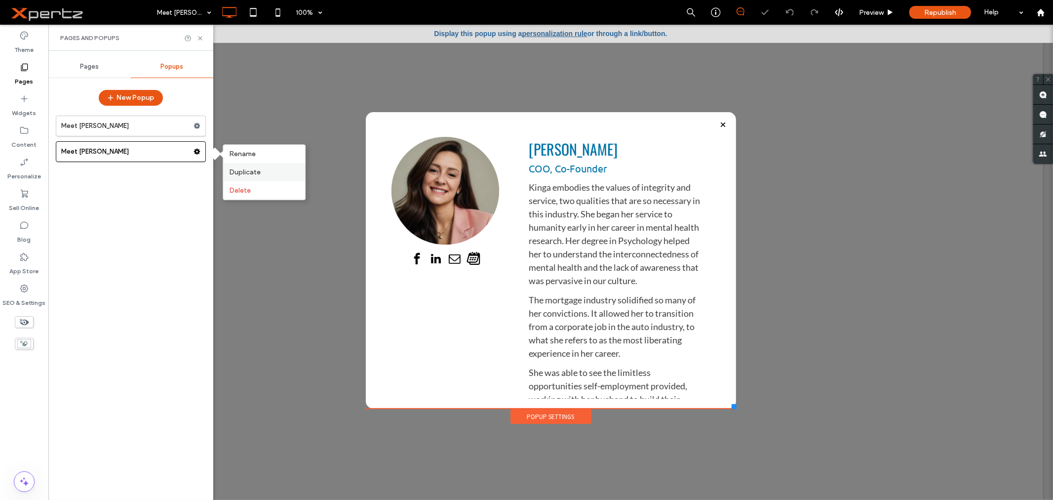
click at [238, 171] on span "Duplicate" at bounding box center [245, 172] width 32 height 8
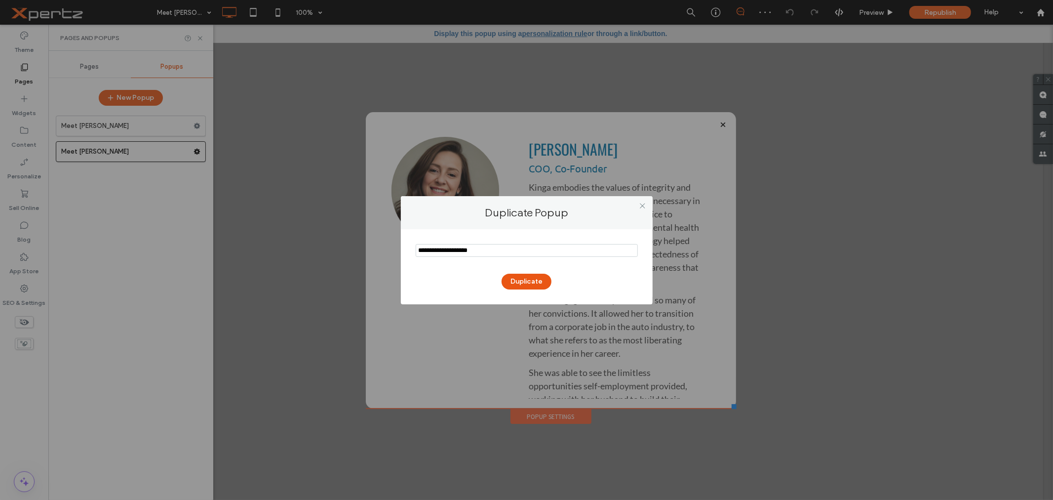
click at [489, 250] on input "notEmpty" at bounding box center [527, 250] width 222 height 13
type input "**********"
click at [517, 281] on button "Duplicate" at bounding box center [527, 282] width 50 height 16
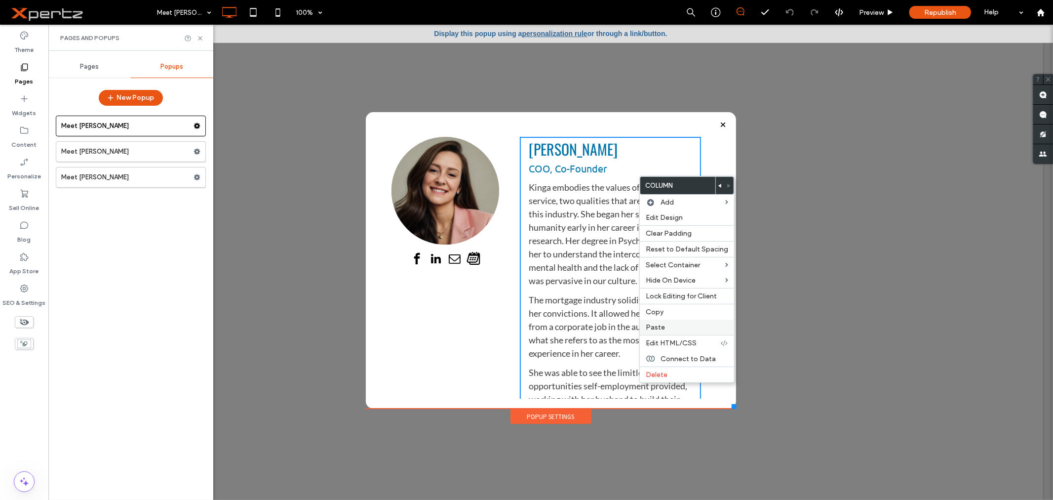
click at [665, 324] on label "Paste" at bounding box center [687, 327] width 82 height 8
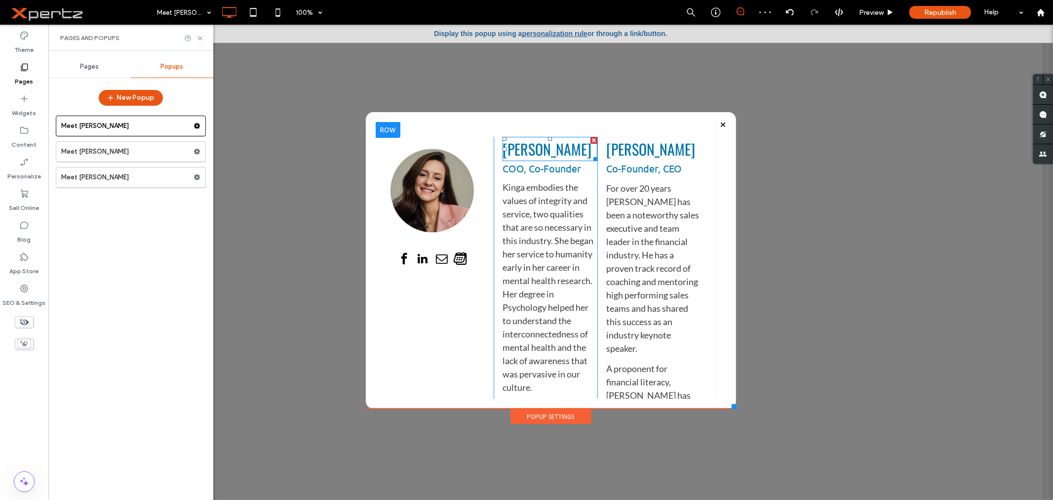
click at [590, 140] on div at bounding box center [593, 139] width 7 height 7
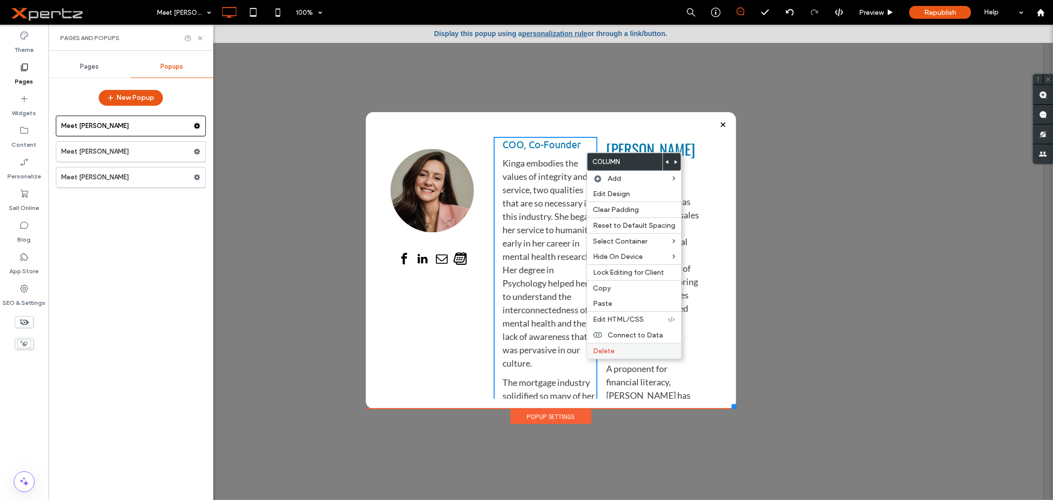
click at [606, 347] on span "Delete" at bounding box center [604, 351] width 22 height 8
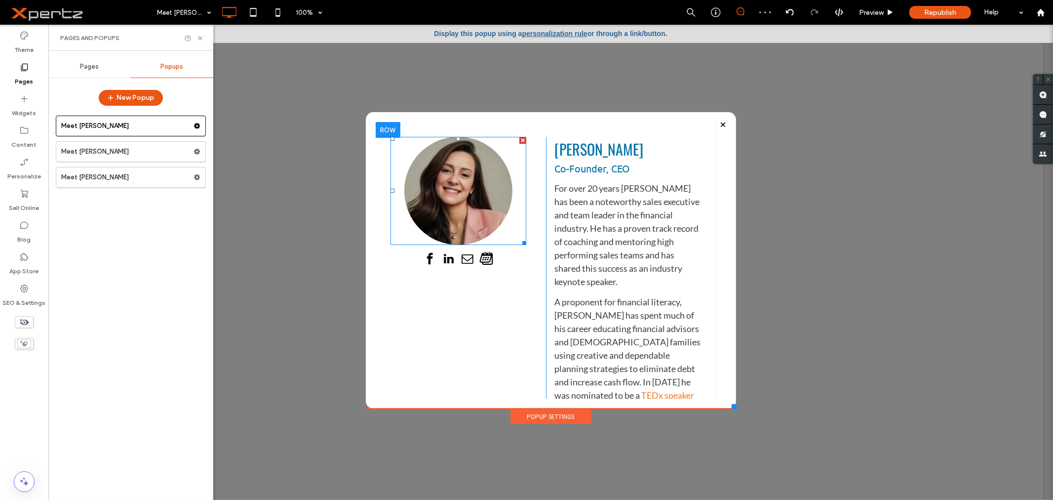
click at [454, 212] on link at bounding box center [458, 190] width 136 height 108
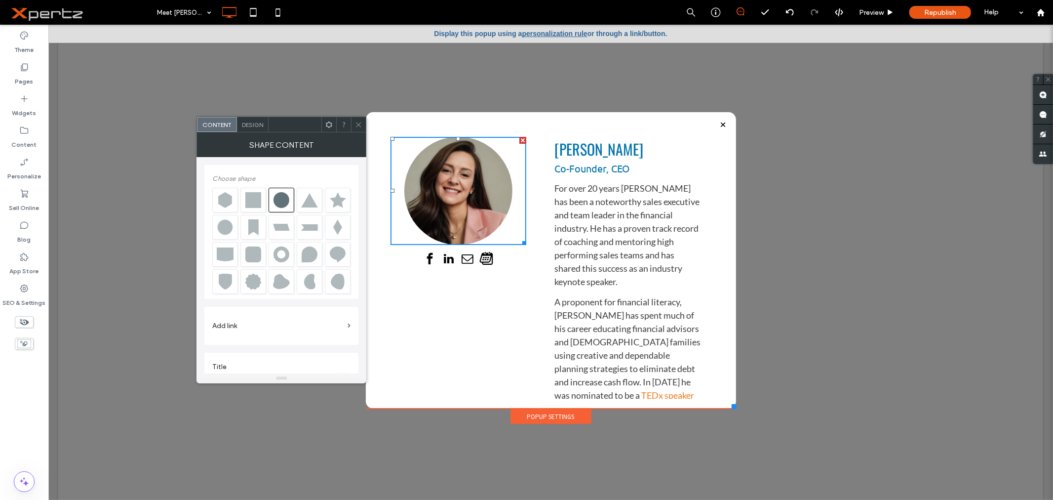
click at [249, 123] on span "Design" at bounding box center [252, 124] width 21 height 7
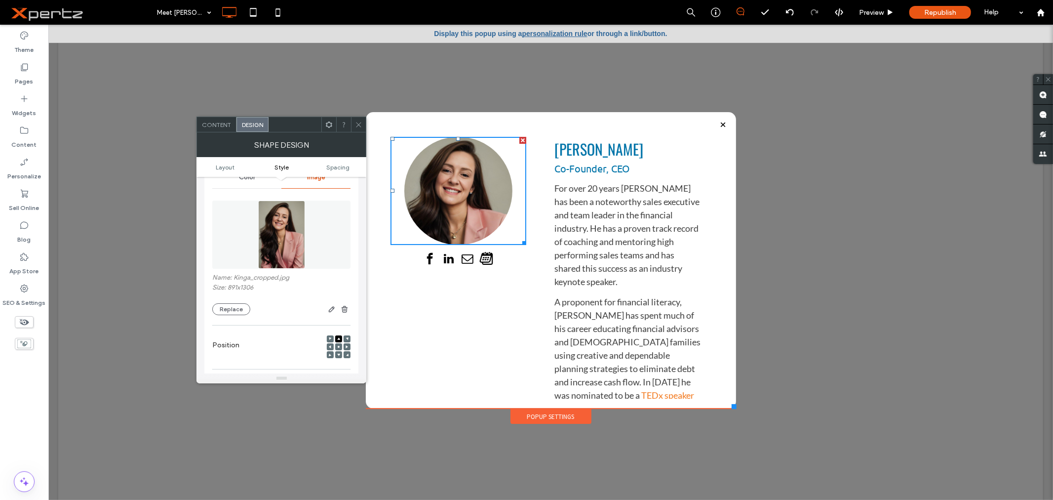
scroll to position [366, 0]
click at [239, 309] on button "Replace" at bounding box center [231, 309] width 38 height 12
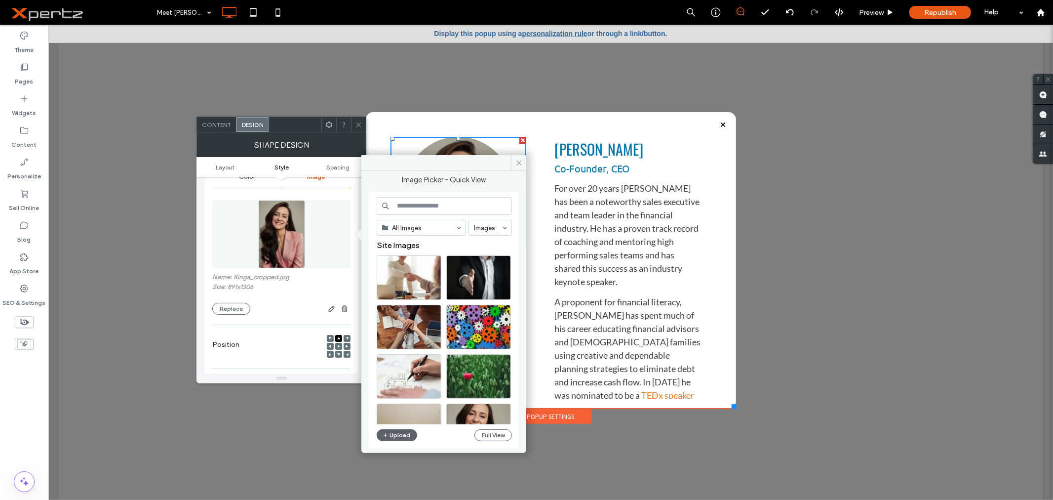
click at [429, 203] on input at bounding box center [444, 206] width 135 height 18
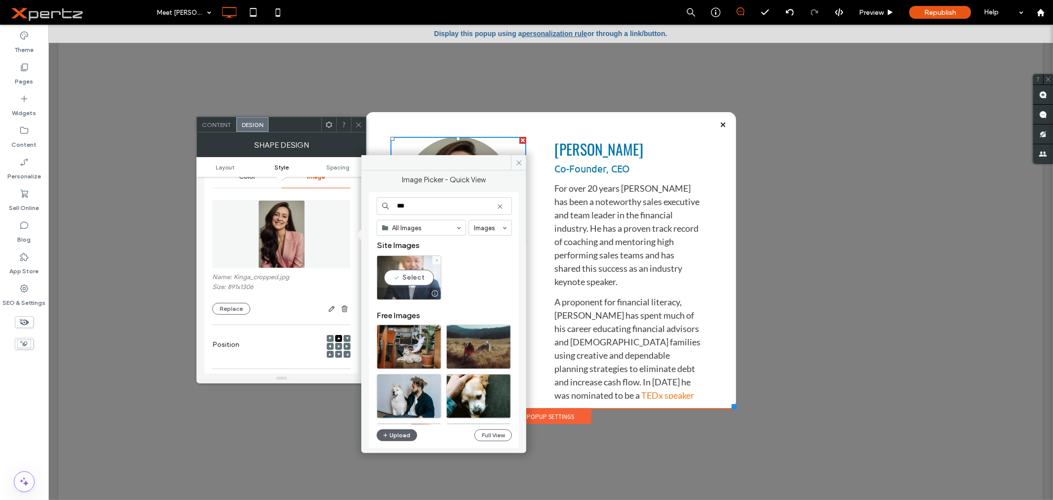
type input "***"
click at [422, 276] on div "Select" at bounding box center [409, 277] width 65 height 44
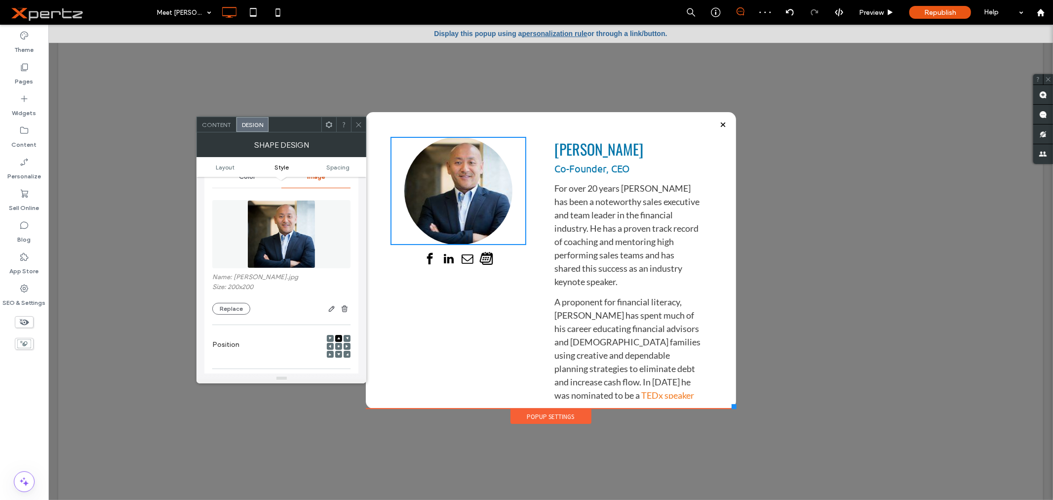
click at [719, 124] on div at bounding box center [722, 124] width 13 height 13
click at [452, 301] on div "Click To Paste" at bounding box center [468, 359] width 156 height 446
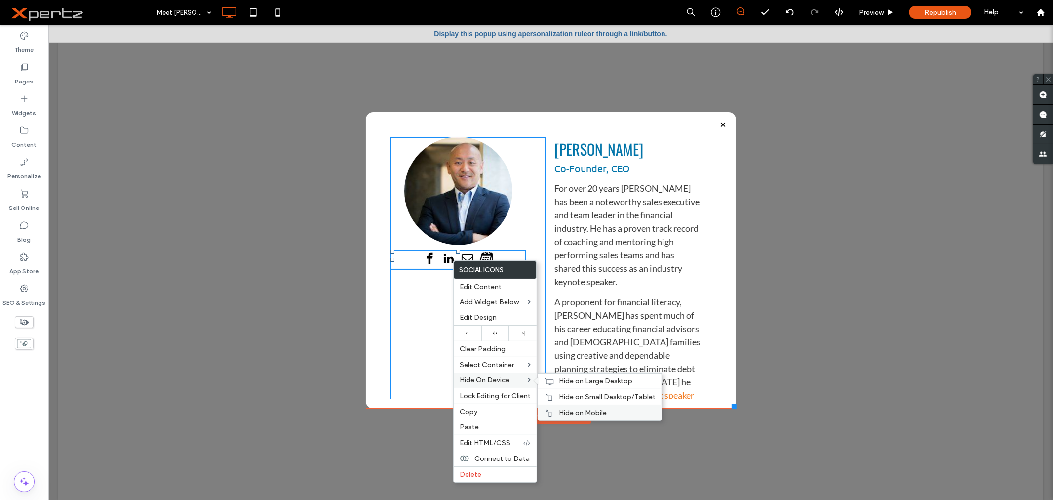
click at [590, 412] on span "Hide on Mobile" at bounding box center [583, 412] width 48 height 8
click at [595, 393] on span "Hide on Small Desktop/Tablet" at bounding box center [607, 397] width 97 height 8
click at [598, 378] on span "Hide on Large Desktop" at bounding box center [596, 381] width 74 height 8
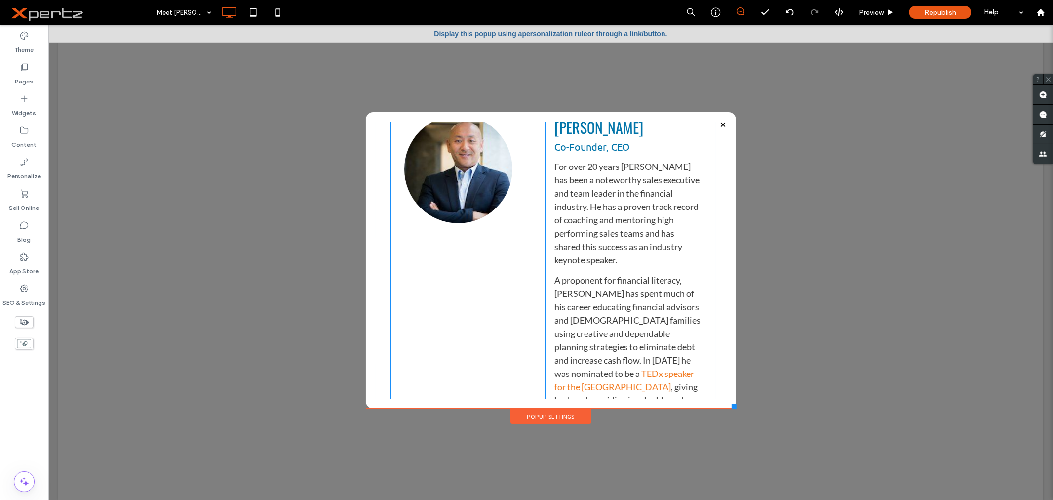
scroll to position [0, 0]
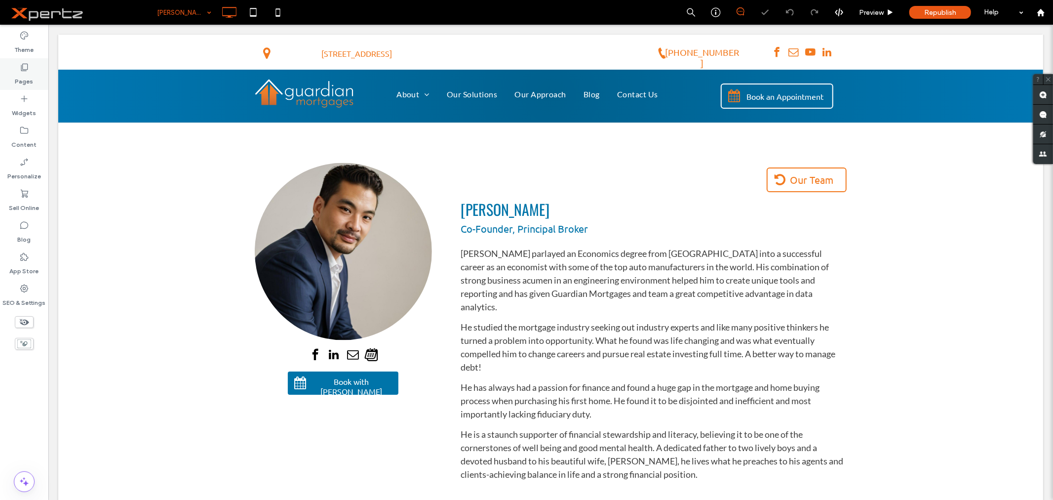
click at [24, 70] on icon at bounding box center [24, 67] width 10 height 10
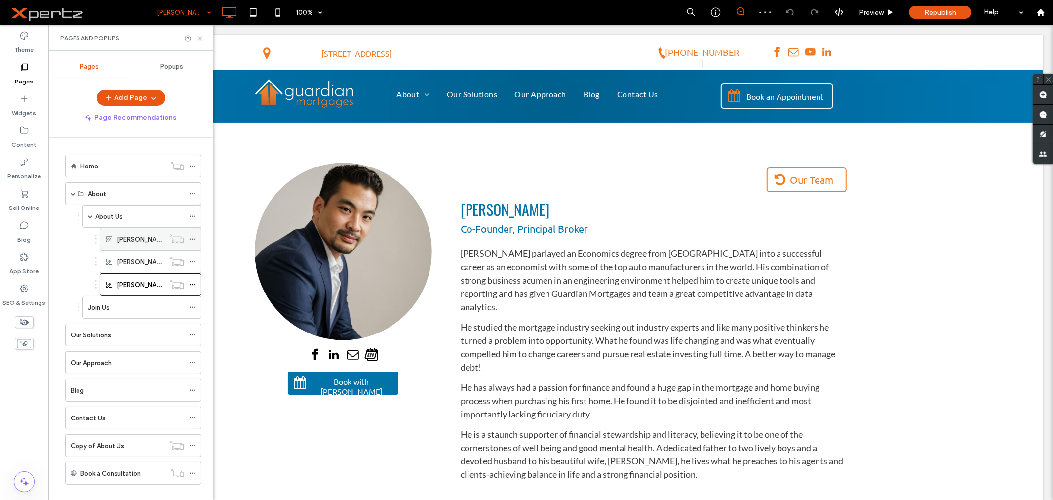
click at [134, 240] on label "[PERSON_NAME]" at bounding box center [142, 239] width 50 height 17
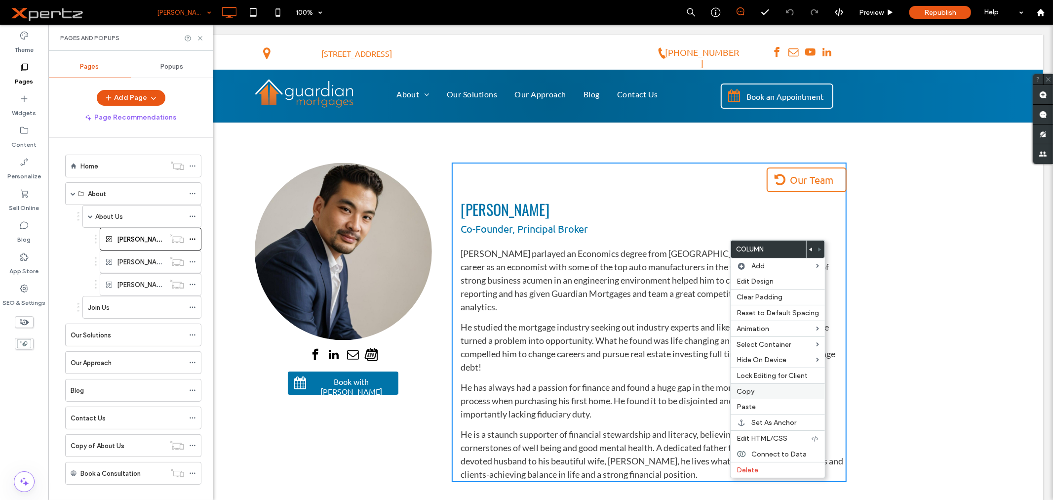
click at [748, 389] on span "Copy" at bounding box center [746, 391] width 18 height 8
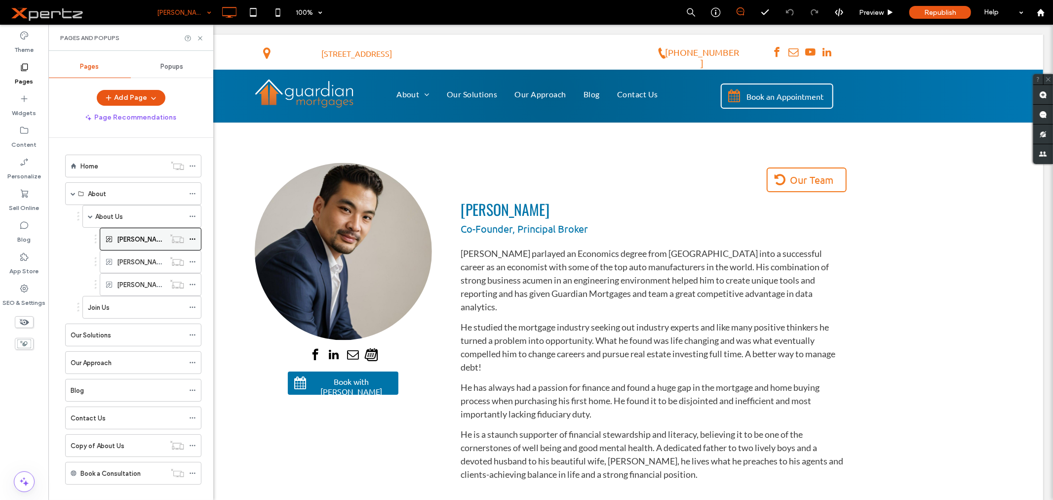
click at [154, 242] on div "[PERSON_NAME]" at bounding box center [141, 239] width 48 height 10
click at [159, 259] on div "[PERSON_NAME]" at bounding box center [141, 262] width 48 height 10
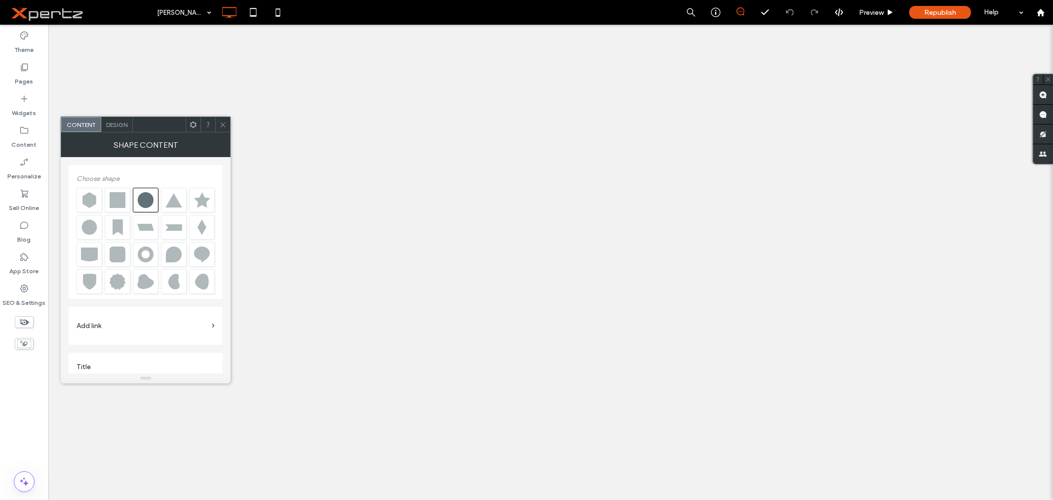
click at [117, 126] on span "Design" at bounding box center [116, 124] width 21 height 7
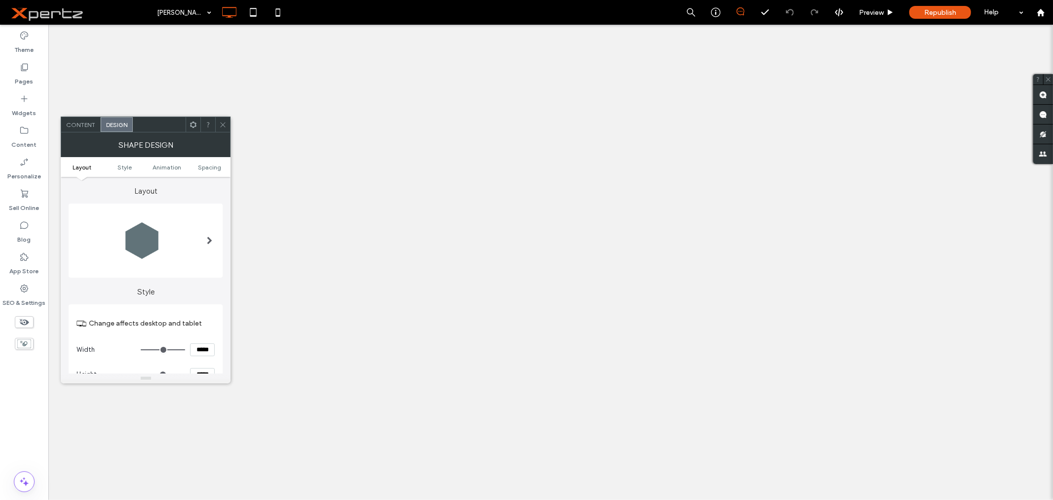
click at [224, 124] on use at bounding box center [223, 124] width 5 height 5
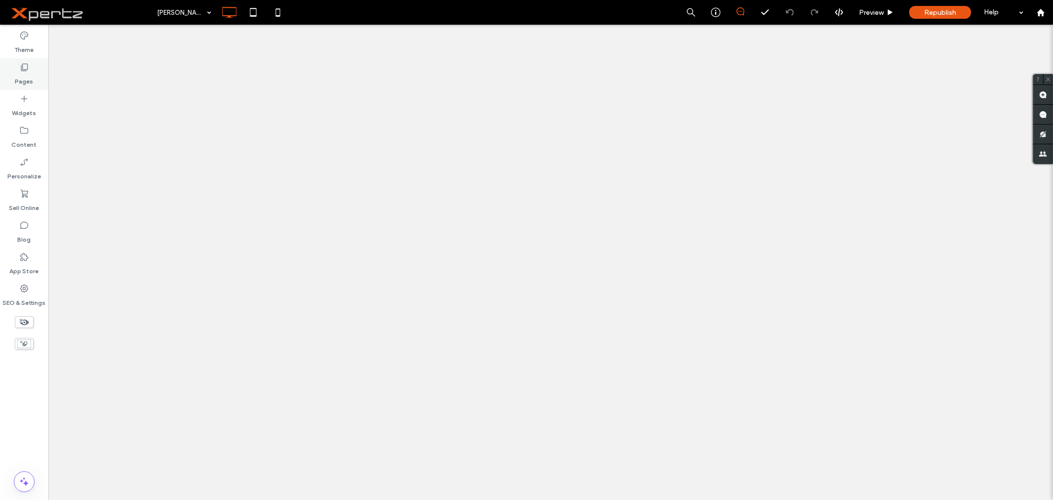
click at [17, 79] on label "Pages" at bounding box center [24, 79] width 18 height 14
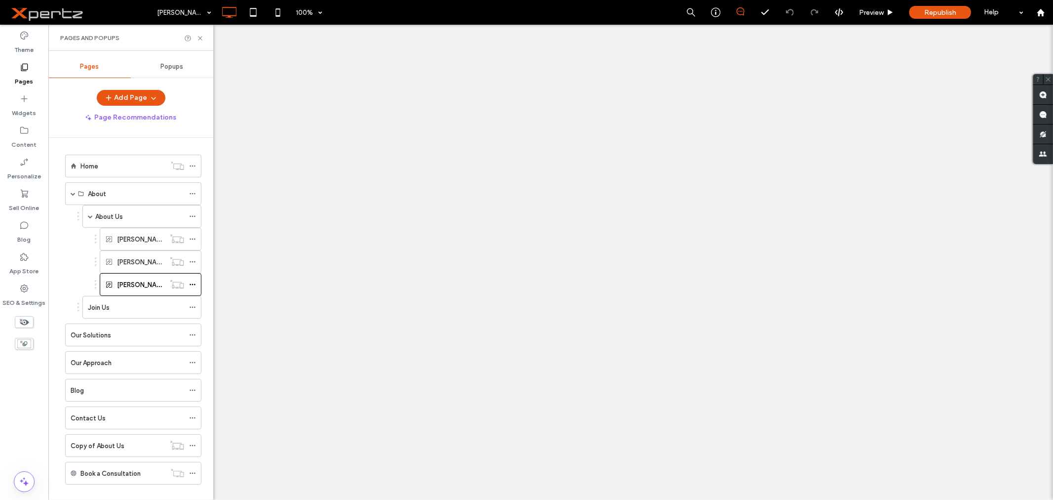
click at [173, 68] on span "Popups" at bounding box center [172, 67] width 23 height 8
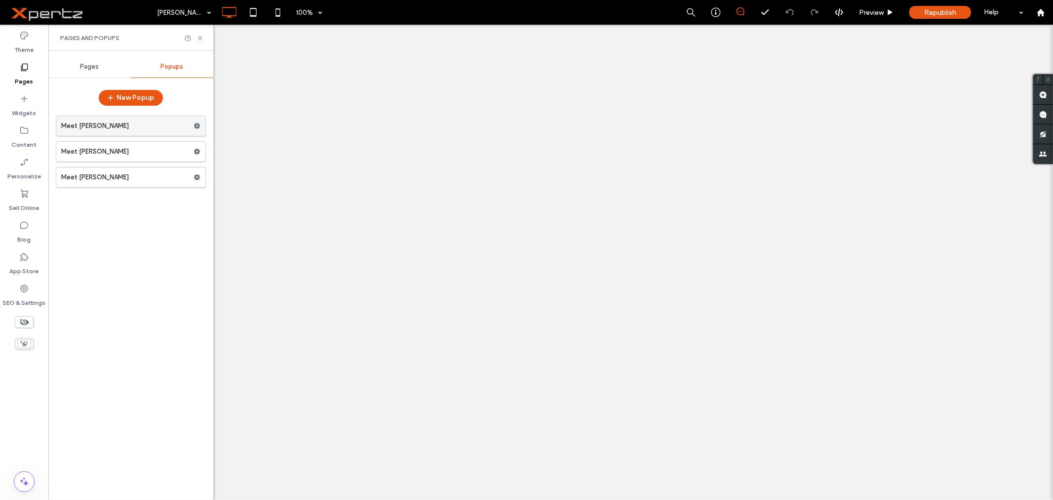
click at [198, 129] on icon at bounding box center [197, 125] width 7 height 7
click at [146, 125] on label "Meet [PERSON_NAME]" at bounding box center [127, 126] width 132 height 20
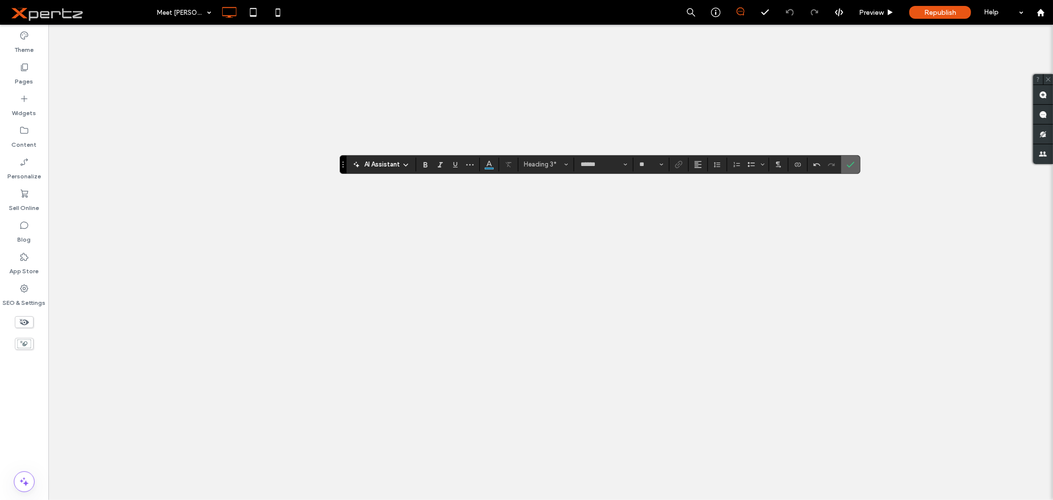
click at [847, 162] on icon "Confirm" at bounding box center [851, 164] width 8 height 8
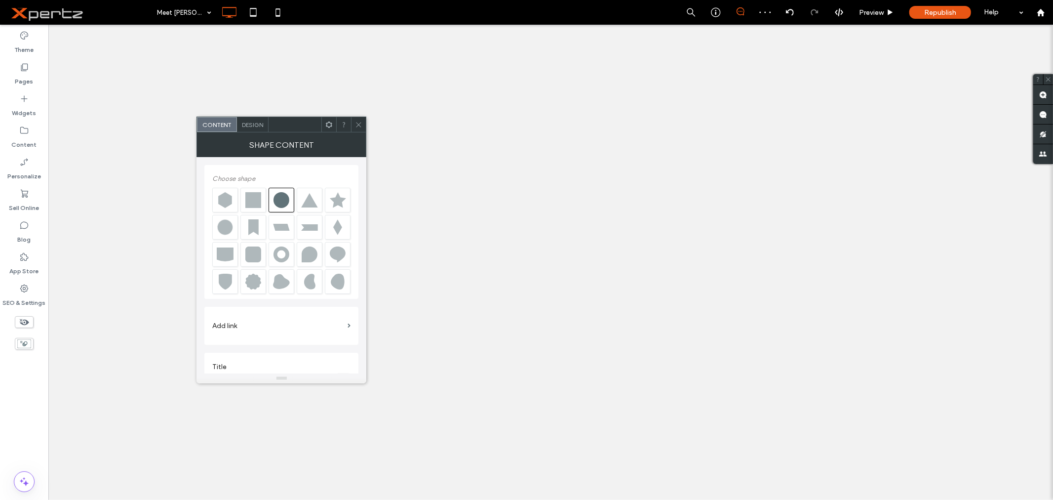
click at [246, 127] on div "Design" at bounding box center [253, 124] width 32 height 15
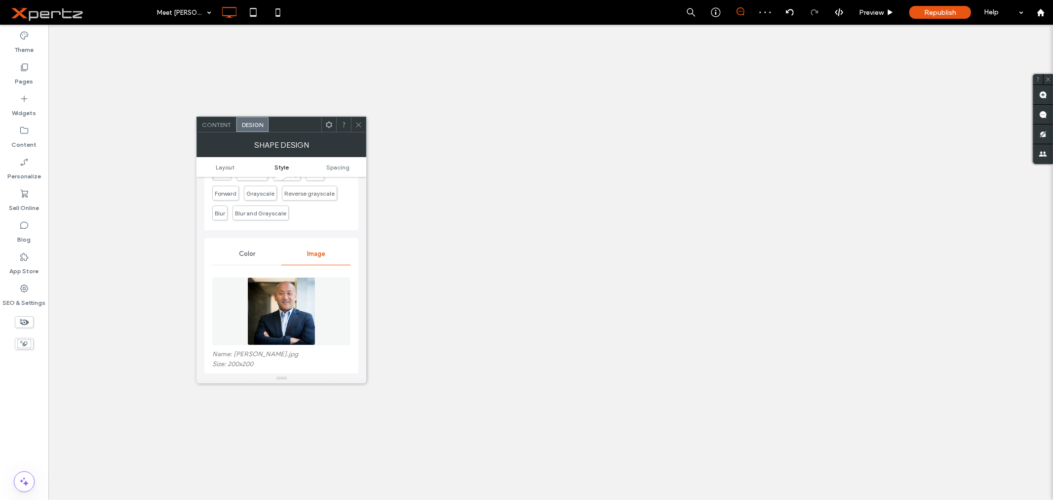
scroll to position [311, 0]
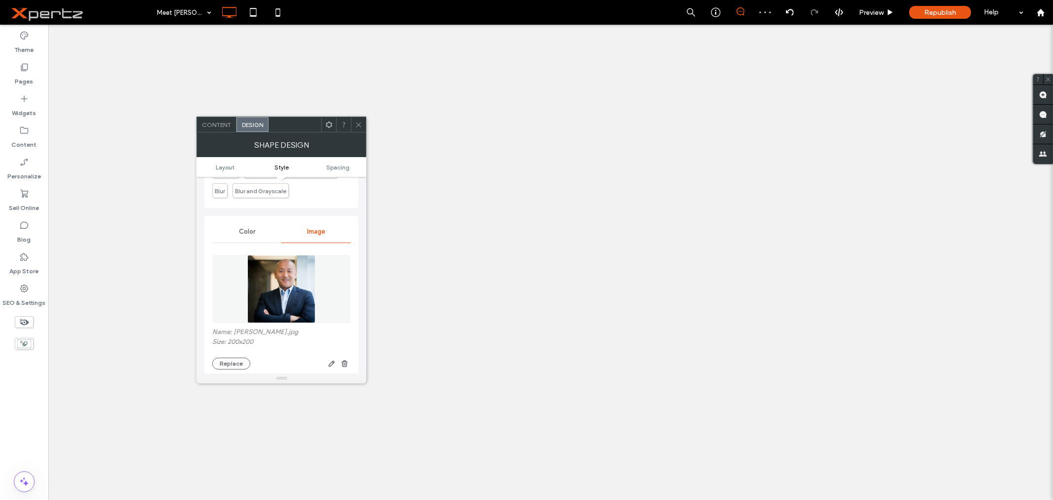
click at [278, 303] on img at bounding box center [281, 289] width 68 height 68
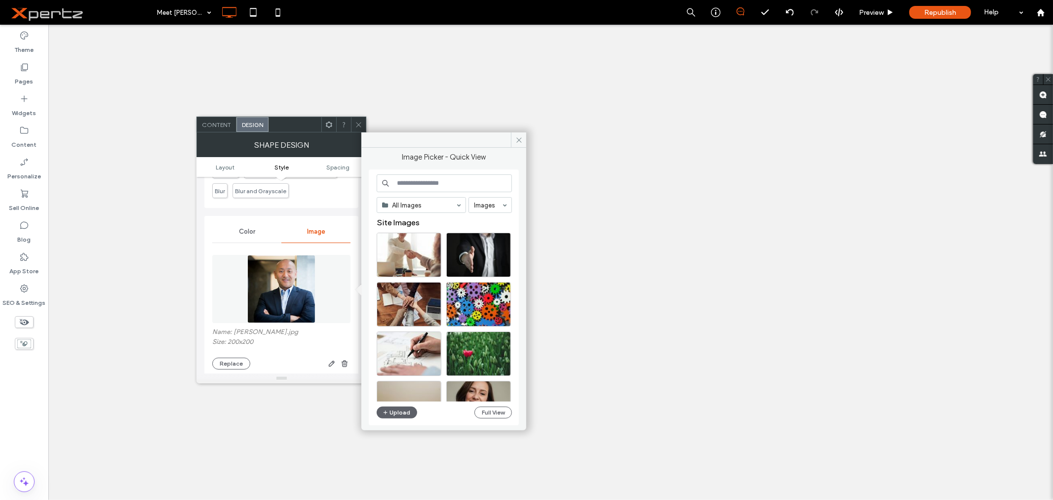
click at [415, 179] on input at bounding box center [444, 183] width 135 height 18
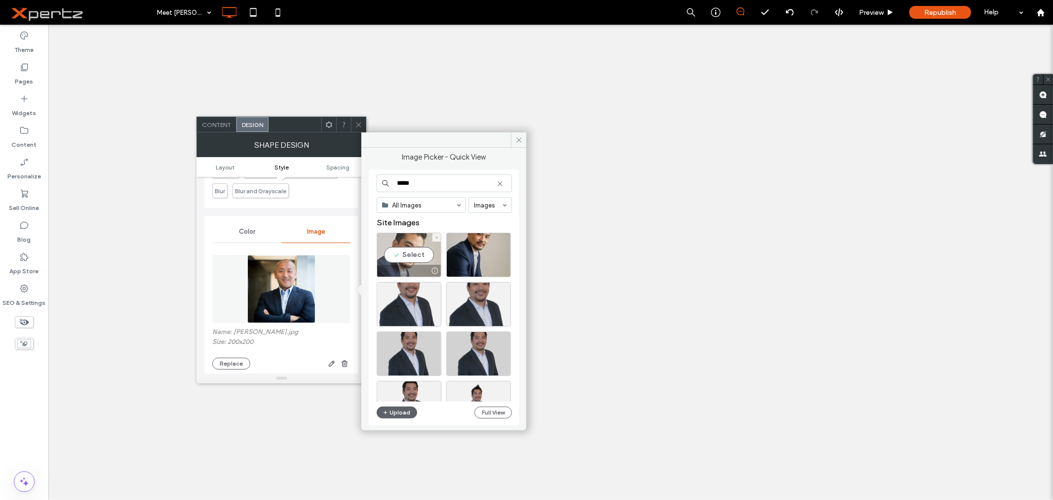
type input "*****"
click at [403, 255] on div "Select" at bounding box center [409, 255] width 65 height 44
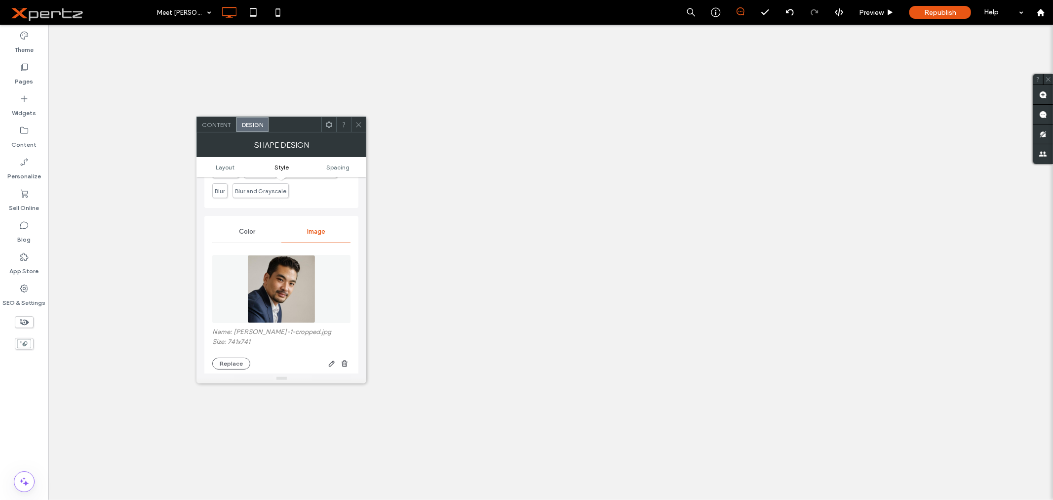
click at [361, 126] on icon at bounding box center [358, 124] width 7 height 7
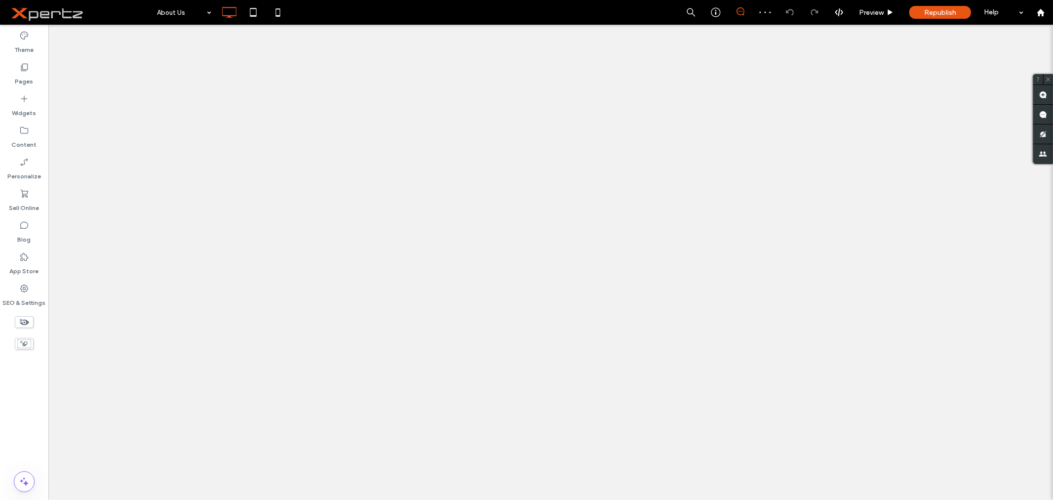
type input "****"
type input "**"
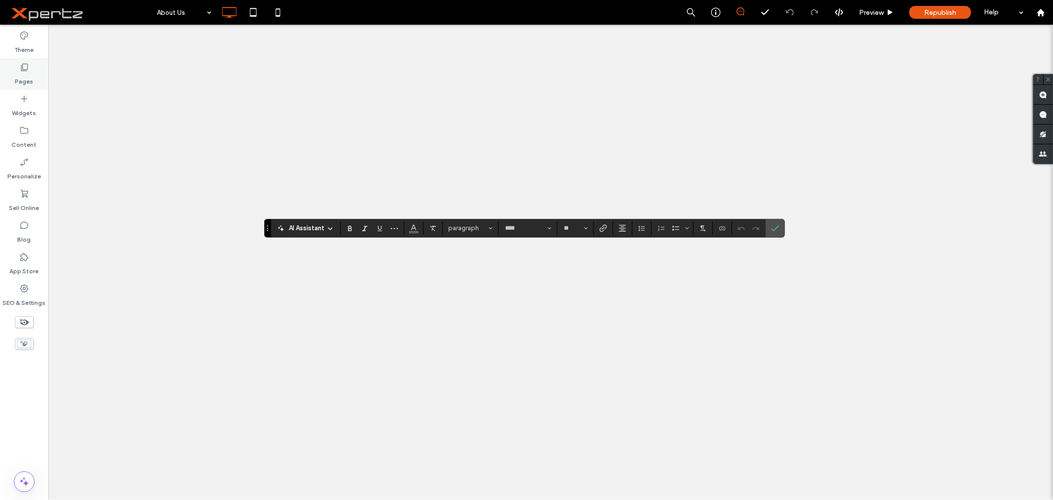
click at [37, 83] on div "Pages" at bounding box center [24, 74] width 48 height 32
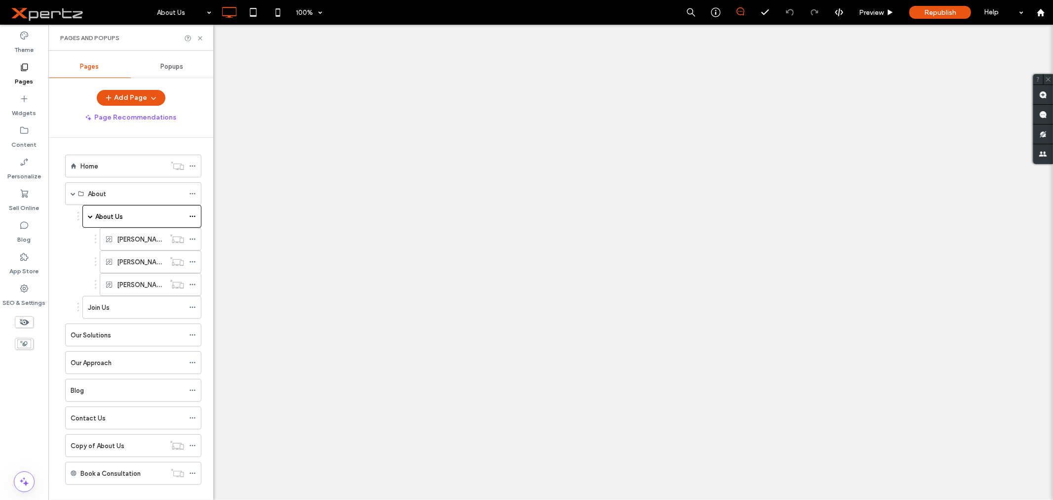
click at [190, 70] on div "Popups" at bounding box center [172, 67] width 82 height 22
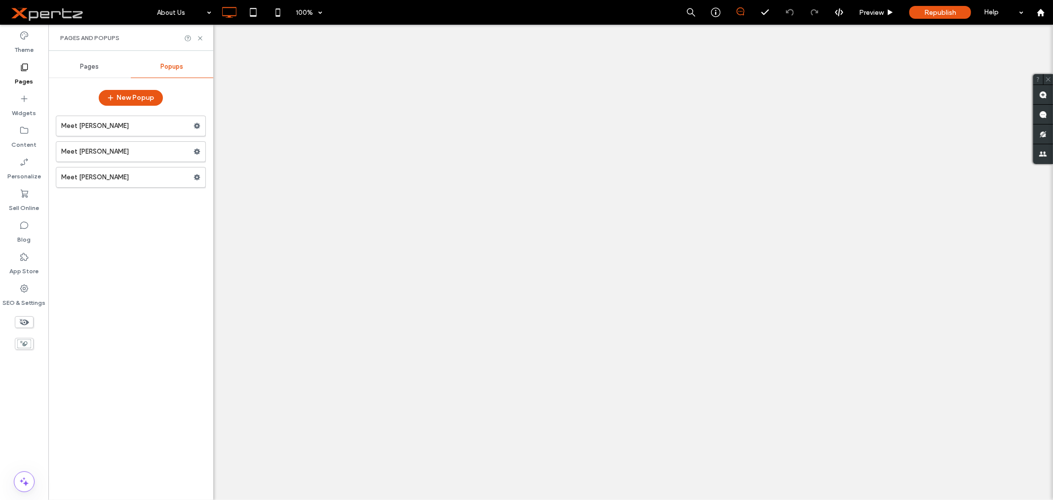
click at [107, 121] on label "Meet [PERSON_NAME]" at bounding box center [127, 126] width 132 height 20
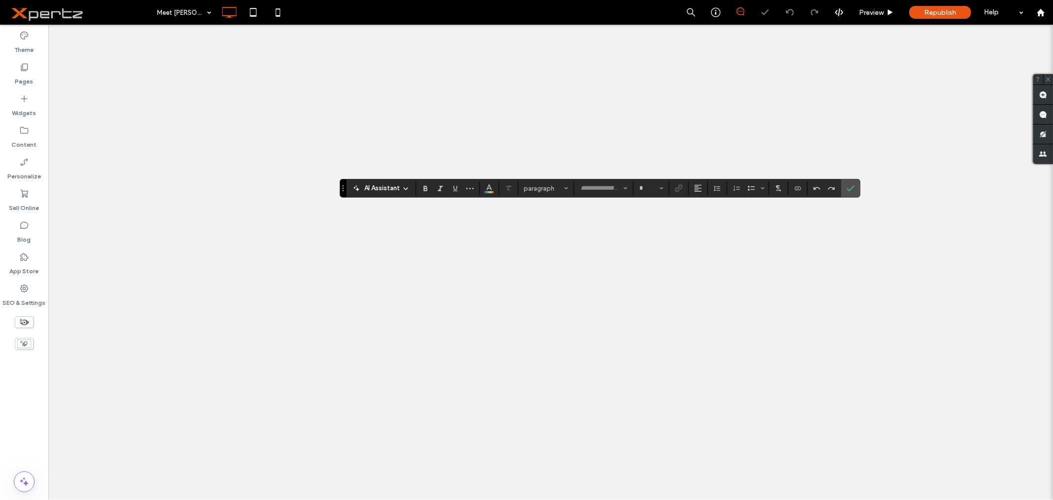
type input "******"
type input "**"
type input "****"
type input "**"
click at [852, 189] on use "Confirm" at bounding box center [851, 188] width 8 height 6
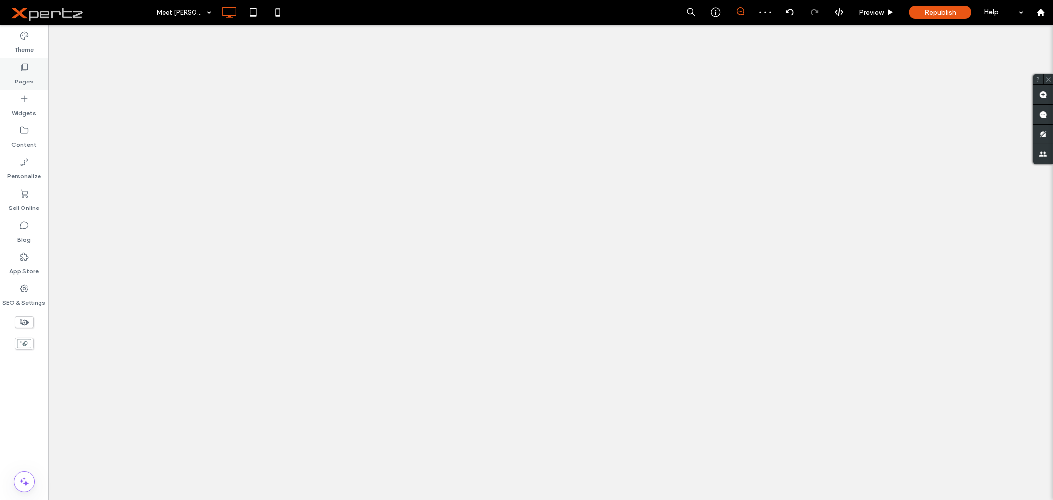
click at [33, 78] on div "Pages" at bounding box center [24, 74] width 48 height 32
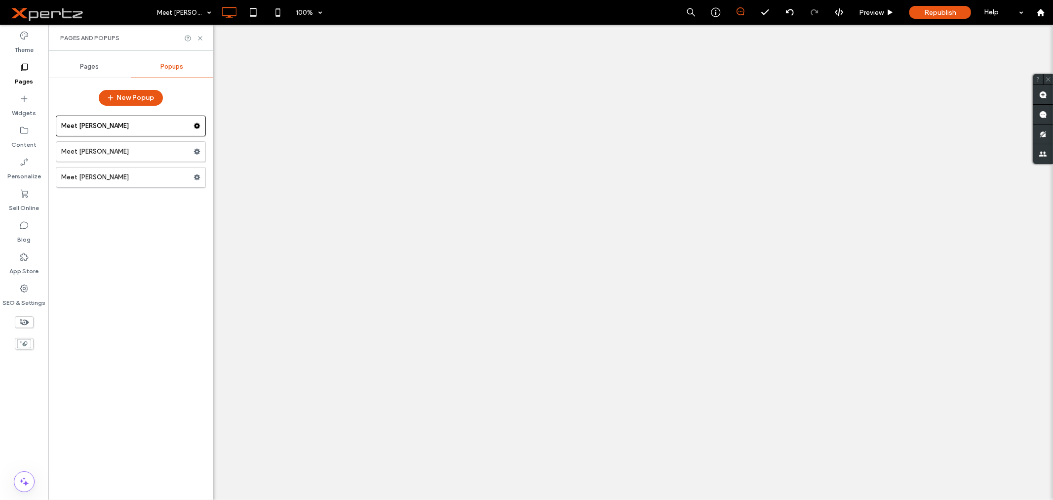
click at [92, 65] on span "Pages" at bounding box center [89, 67] width 19 height 8
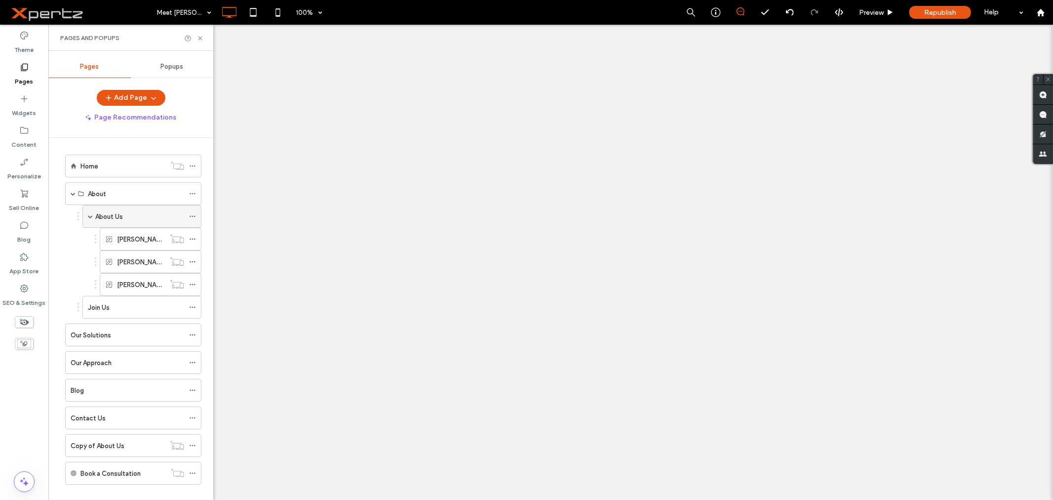
click at [121, 214] on label "About Us" at bounding box center [109, 216] width 28 height 17
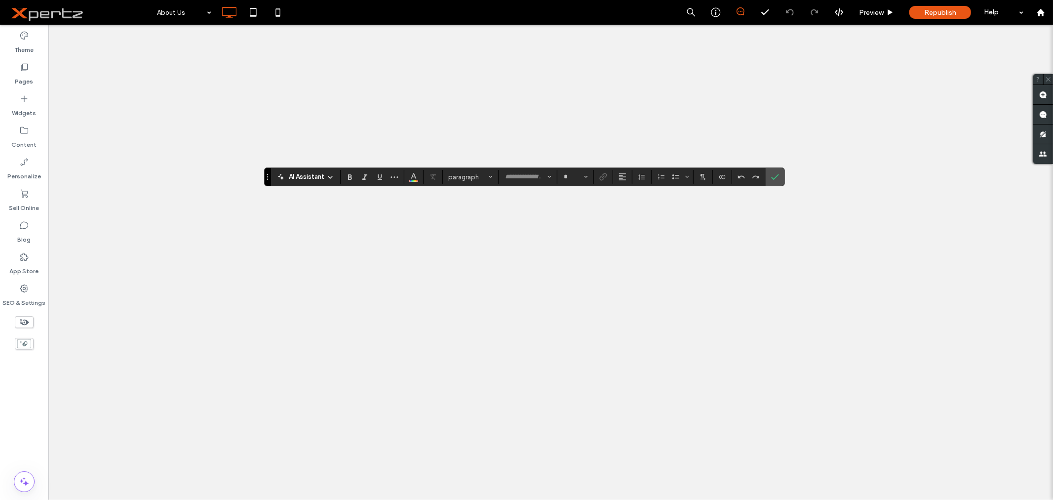
type input "****"
type input "**"
click at [776, 176] on icon "Confirm" at bounding box center [775, 177] width 8 height 8
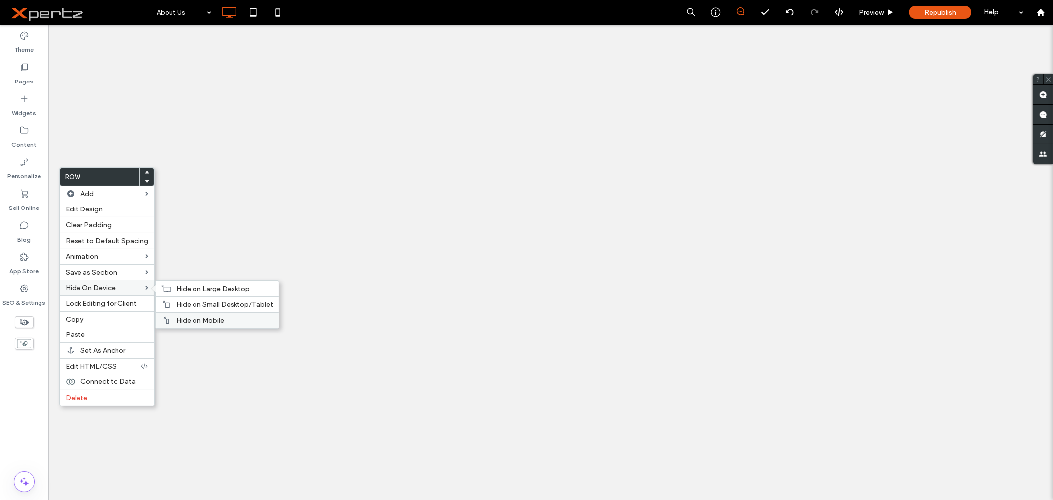
click at [190, 317] on span "Hide on Mobile" at bounding box center [200, 320] width 48 height 8
click at [190, 303] on span "Hide on Small Desktop/Tablet" at bounding box center [224, 304] width 97 height 8
click at [195, 285] on span "Hide on Large Desktop" at bounding box center [213, 288] width 74 height 8
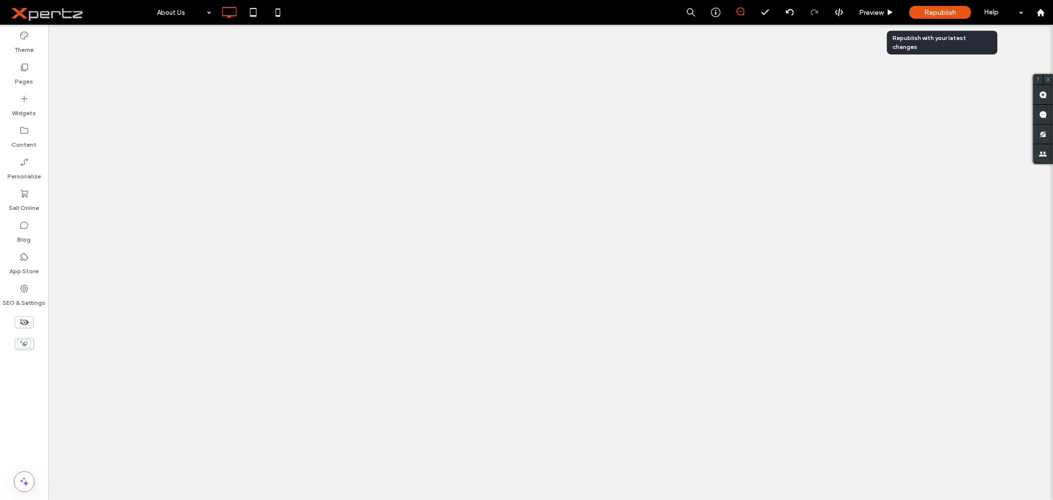
click at [941, 8] on span "Republish" at bounding box center [940, 12] width 32 height 8
